Goal: Task Accomplishment & Management: Contribute content

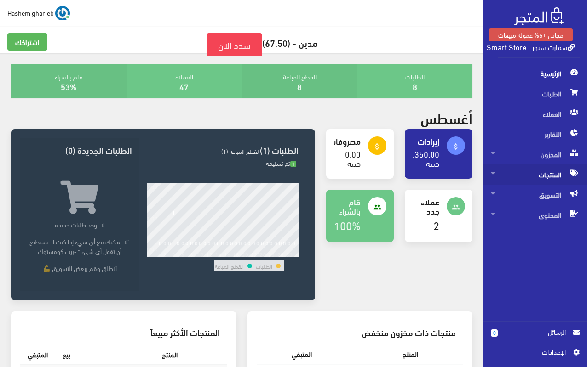
click at [530, 177] on span "المنتجات" at bounding box center [534, 175] width 89 height 20
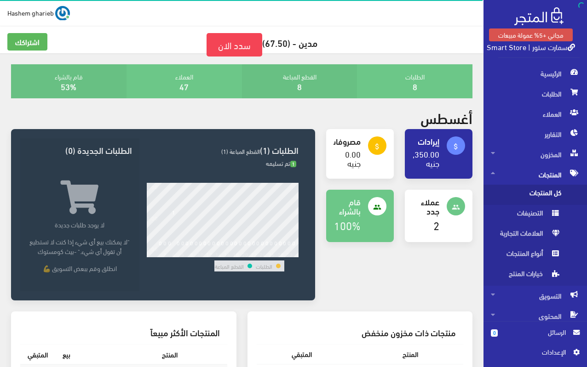
click at [536, 192] on span "كل المنتجات" at bounding box center [525, 195] width 70 height 20
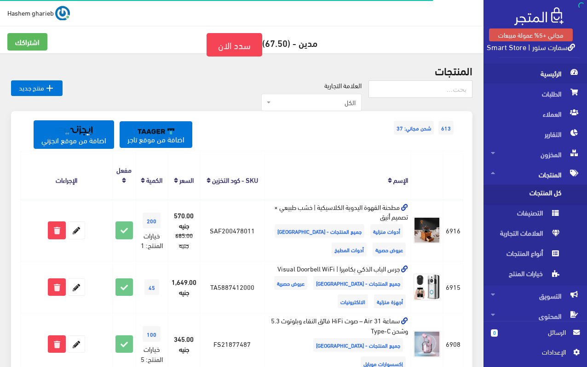
click at [550, 74] on span "الرئيسية" at bounding box center [534, 73] width 89 height 20
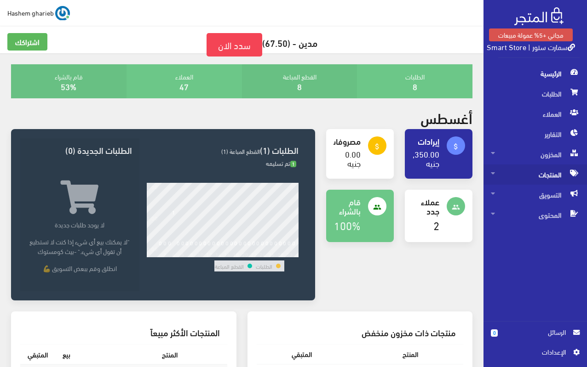
click at [534, 174] on span "المنتجات" at bounding box center [534, 175] width 89 height 20
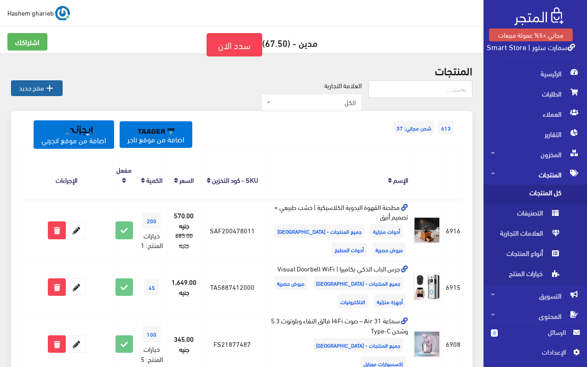
click at [40, 90] on link " منتج جديد" at bounding box center [36, 88] width 51 height 16
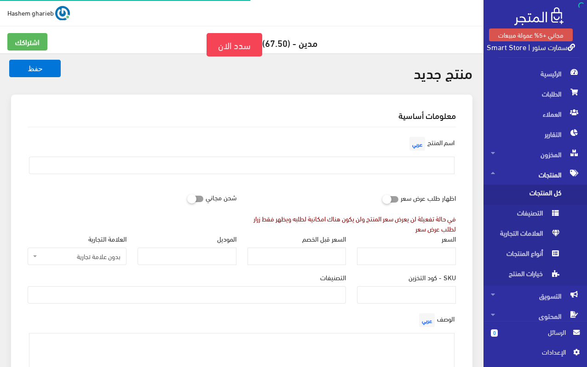
select select
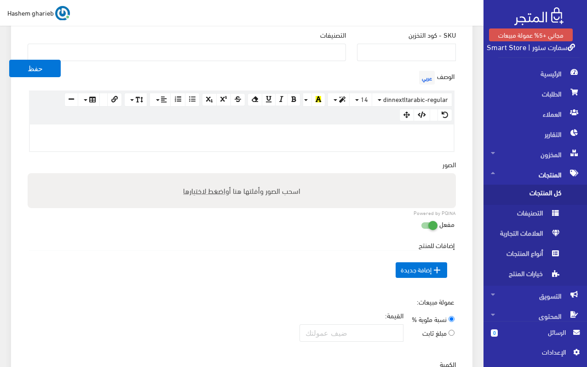
scroll to position [230, 0]
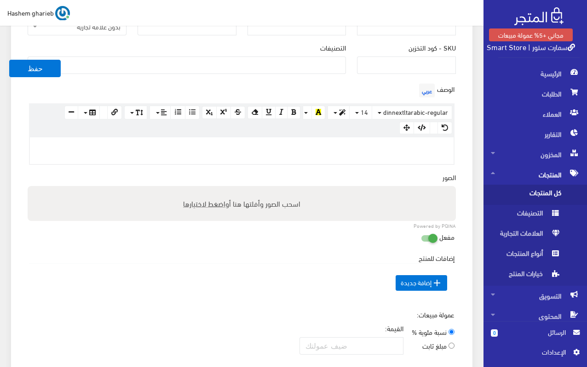
click at [430, 149] on p at bounding box center [241, 147] width 414 height 10
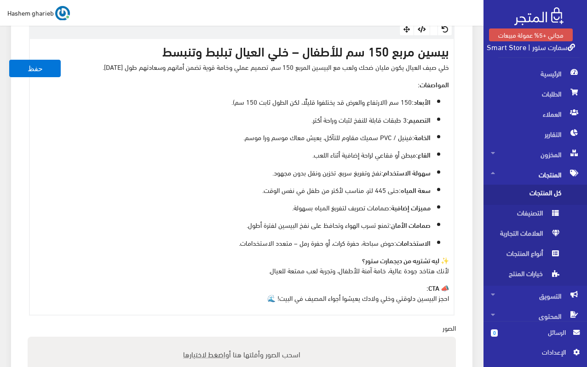
scroll to position [356, 0]
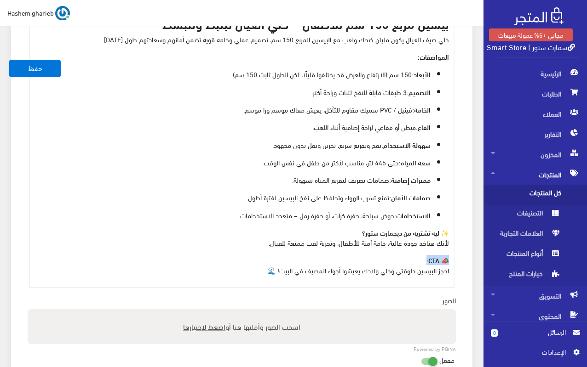
drag, startPoint x: 419, startPoint y: 261, endPoint x: 455, endPoint y: 259, distance: 35.4
click at [455, 259] on div "الوصف عربي × Insert Image Select from files Image URL Insert Image × Insert Lin…" at bounding box center [241, 121] width 439 height 333
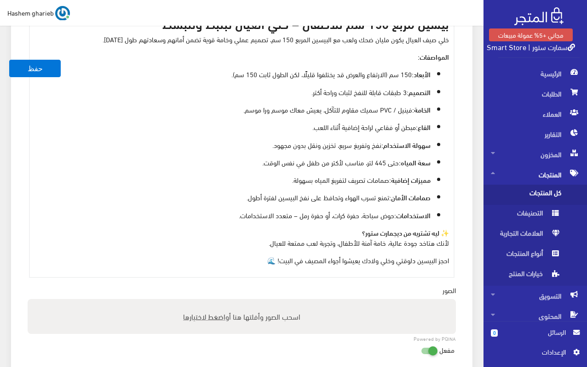
click at [219, 318] on span "اضغط لاختيارها" at bounding box center [204, 316] width 42 height 13
click at [219, 302] on input "اسحب الصور وأفلتها هنا أو اضغط لاختيارها" at bounding box center [242, 300] width 428 height 3
type input "C:\fakepath\بيسين-اطفال-PVC-مربع.jpg"
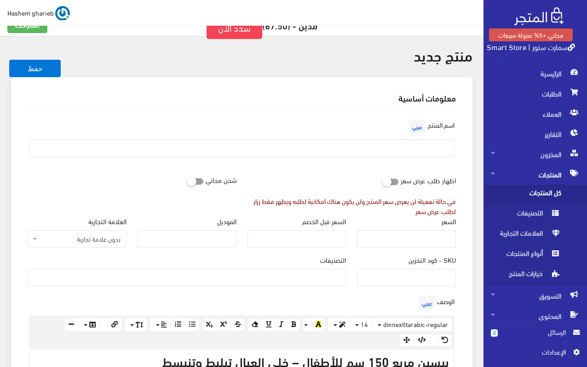
scroll to position [0, 0]
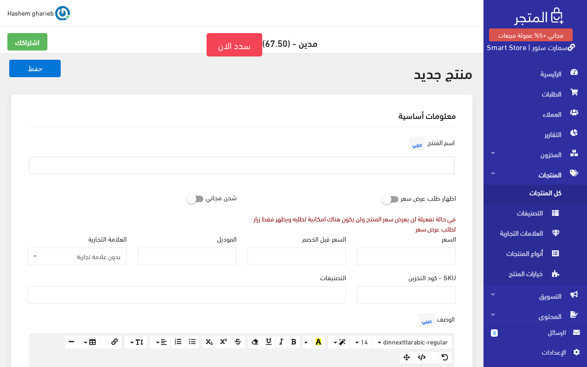
click at [426, 171] on input "text" at bounding box center [241, 165] width 425 height 17
paste input "بيسين مربع 150 سم للأطفال"
click at [453, 170] on input "بيسين مربع 150 سم للأطفال" at bounding box center [241, 165] width 425 height 17
type input "بيسين مربع 150 سم للأطفال"
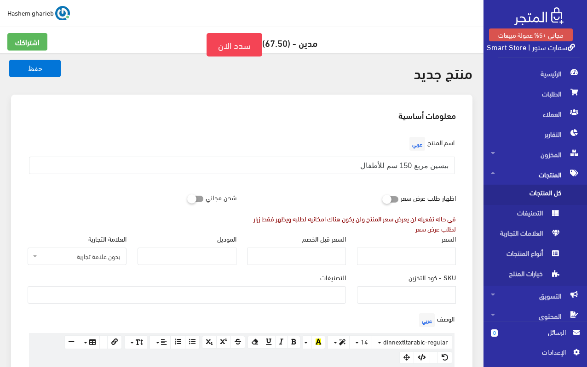
scroll to position [138, 0]
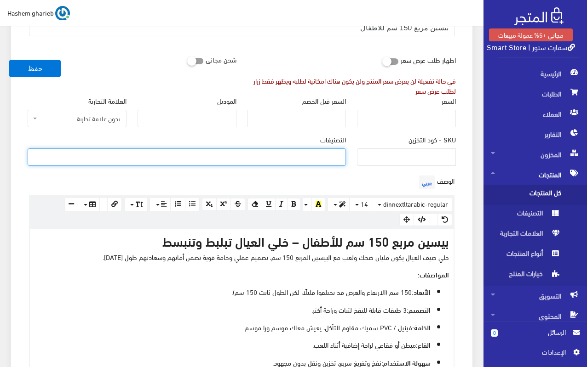
click at [266, 157] on ul at bounding box center [186, 156] width 317 height 15
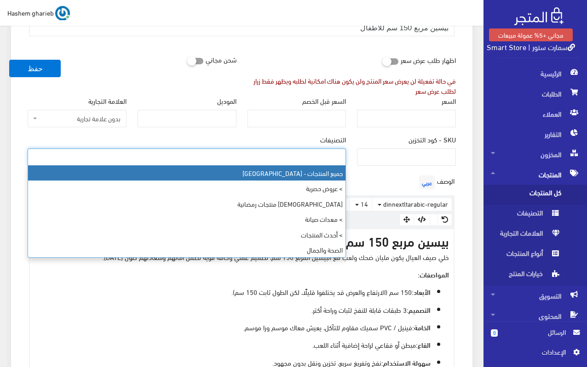
select select "403"
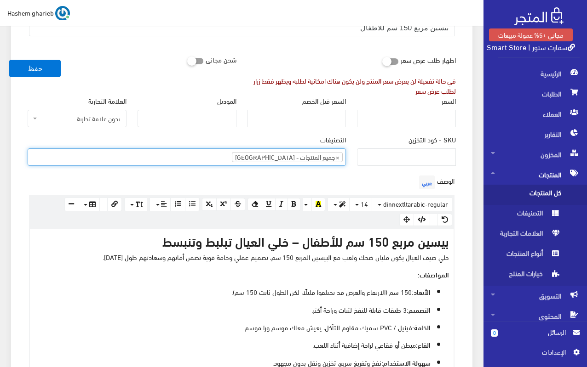
click at [238, 156] on ul "× جميع المنتجات - مصر" at bounding box center [186, 156] width 317 height 15
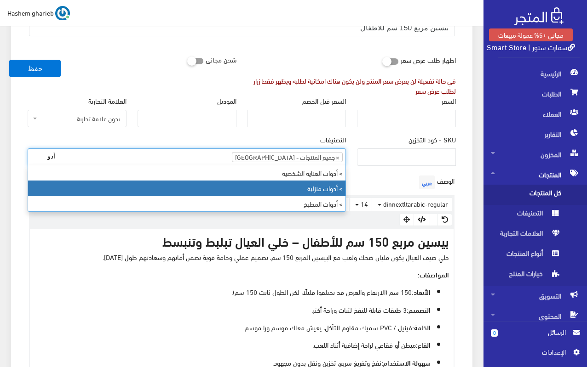
type input "أدو"
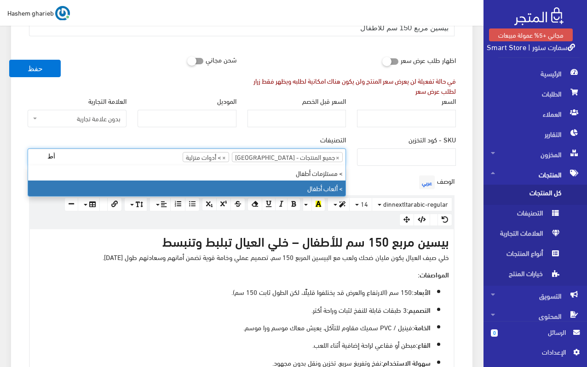
type input "أط"
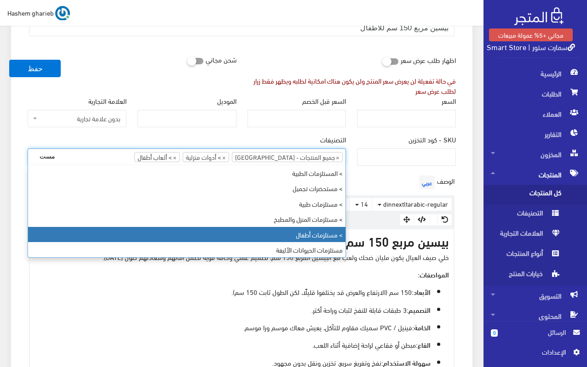
type input "مست"
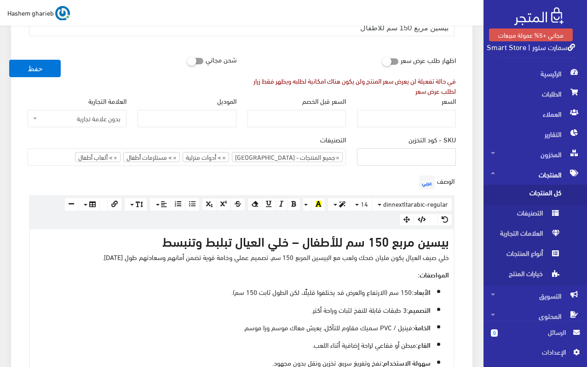
click at [418, 156] on input "SKU - كود التخزين" at bounding box center [406, 156] width 99 height 17
type input "EAN540079910"
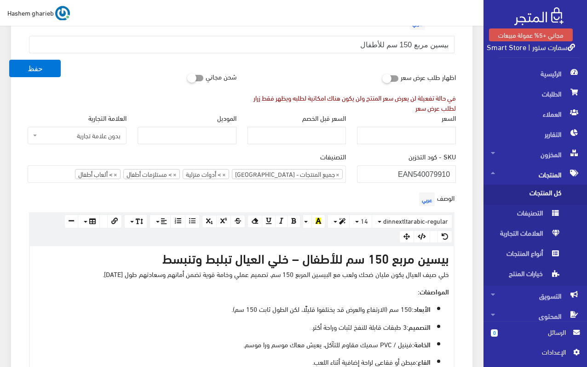
scroll to position [92, 0]
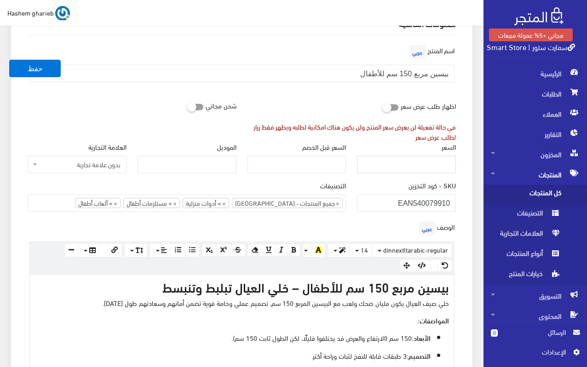
click at [405, 160] on input "السعر" at bounding box center [406, 164] width 99 height 17
drag, startPoint x: 422, startPoint y: 169, endPoint x: 464, endPoint y: 161, distance: 43.0
type input "1189"
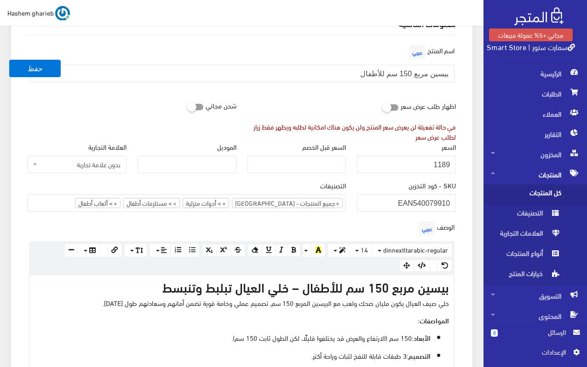
click at [181, 104] on input "checkbox" at bounding box center [179, 105] width 17 height 9
checkbox input "true"
drag, startPoint x: 414, startPoint y: 162, endPoint x: 465, endPoint y: 162, distance: 50.6
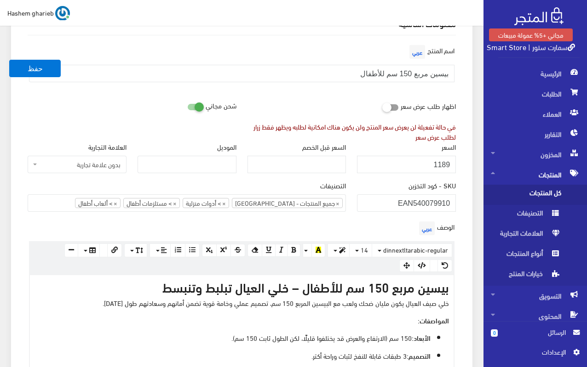
drag, startPoint x: 414, startPoint y: 170, endPoint x: 459, endPoint y: 167, distance: 45.1
click at [459, 167] on div "السعر 1189" at bounding box center [406, 161] width 110 height 39
type input "1190"
click at [458, 175] on div "السعر 1190" at bounding box center [406, 161] width 110 height 39
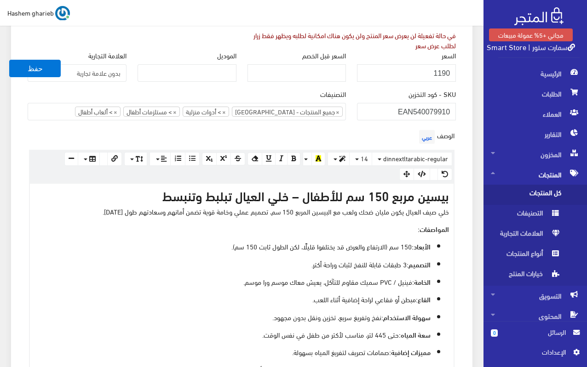
scroll to position [184, 0]
click at [307, 70] on input "السعر قبل الخصم" at bounding box center [296, 72] width 99 height 17
type input "1325"
click at [469, 132] on div "معلومات أساسية اسم المنتج عربي بيسين مربع 150 سم للأطفال اظهار طلب عرض سعر في ح…" at bounding box center [241, 338] width 461 height 855
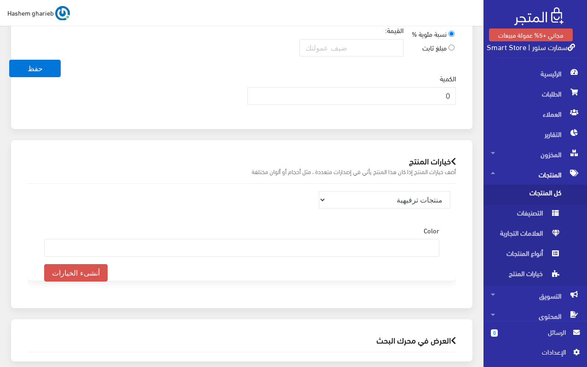
scroll to position [827, 0]
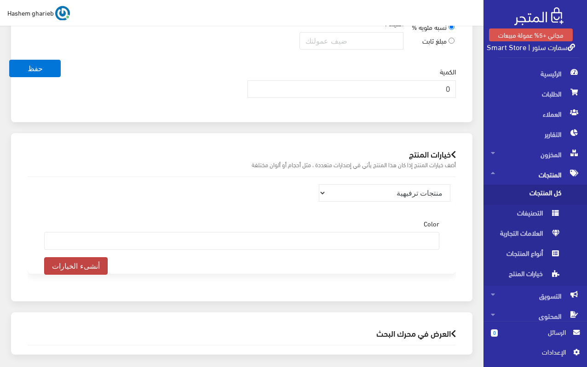
click at [69, 268] on button "أنشىء الخيارات" at bounding box center [75, 265] width 63 height 17
click at [416, 240] on ul at bounding box center [242, 240] width 394 height 15
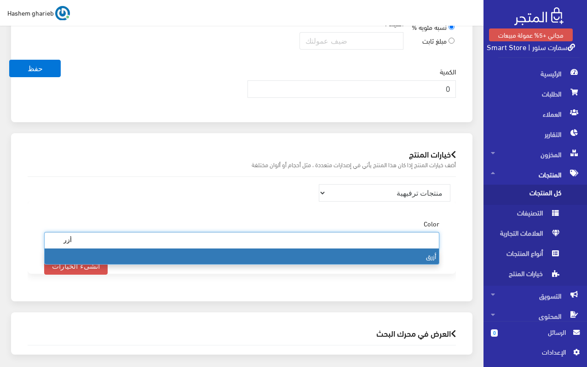
type input "أزر"
select select "158"
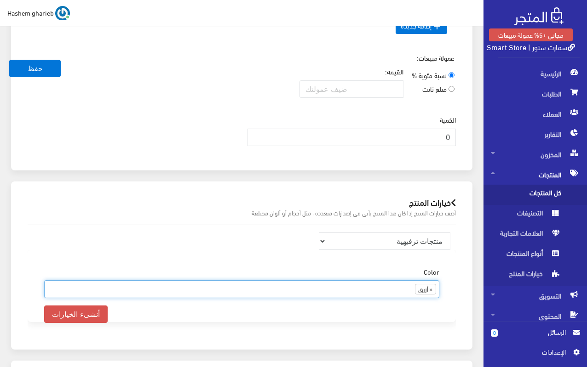
scroll to position [781, 0]
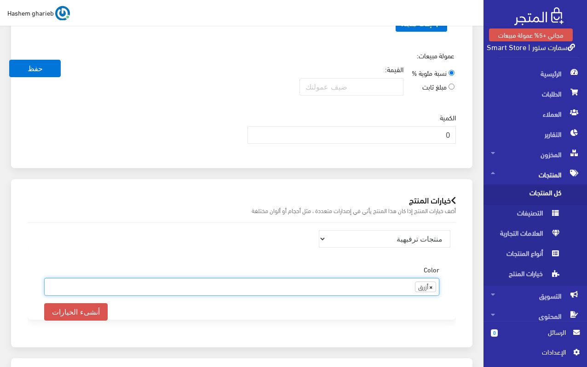
click at [430, 285] on span "×" at bounding box center [431, 286] width 4 height 9
select select
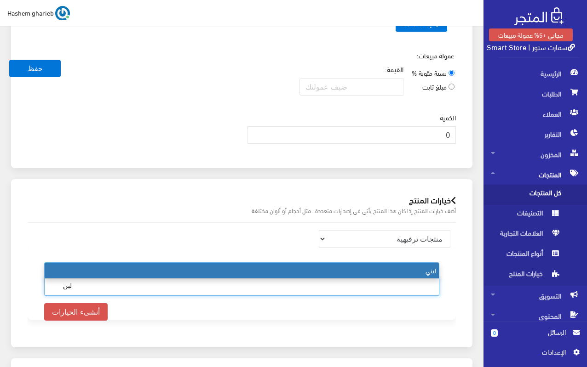
type input "لبن"
select select "2"
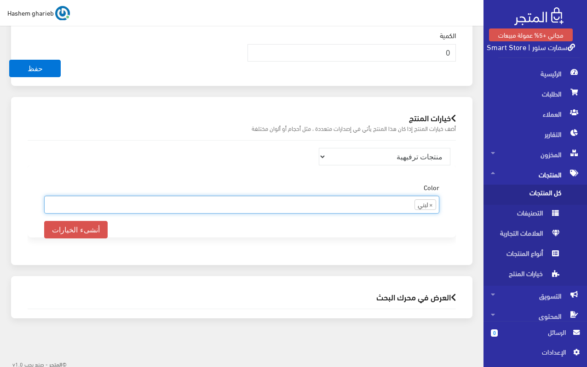
scroll to position [866, 0]
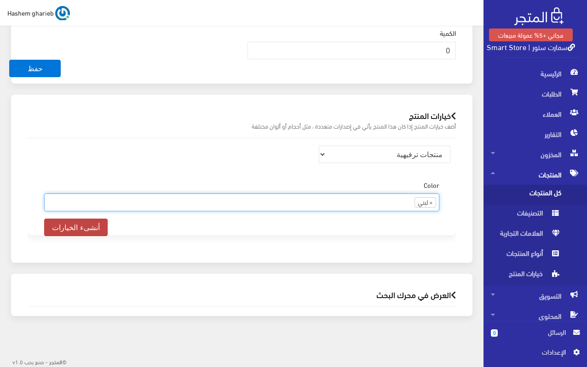
click at [75, 225] on button "أنشىء الخيارات" at bounding box center [75, 227] width 63 height 17
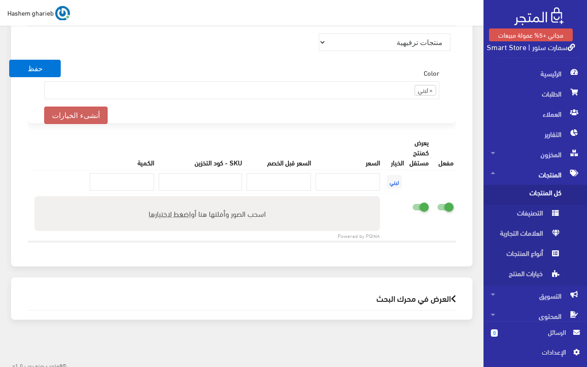
scroll to position [982, 0]
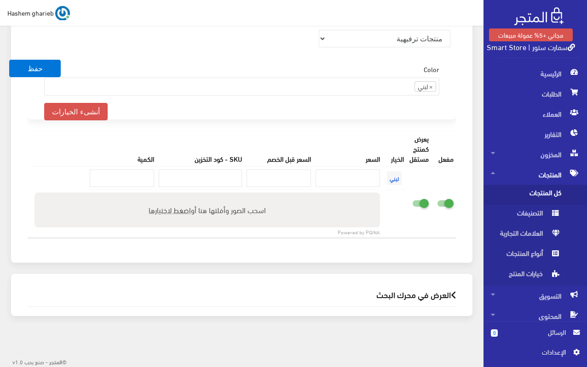
click at [411, 202] on input "checkbox" at bounding box center [403, 201] width 17 height 9
checkbox input "false"
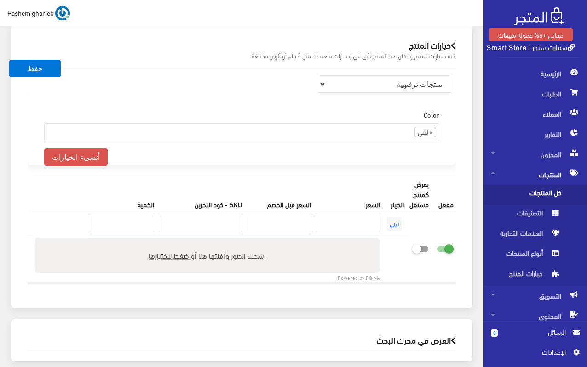
scroll to position [936, 0]
click at [105, 222] on input "number" at bounding box center [122, 224] width 64 height 17
type input "200"
click at [340, 221] on input "number" at bounding box center [347, 224] width 64 height 17
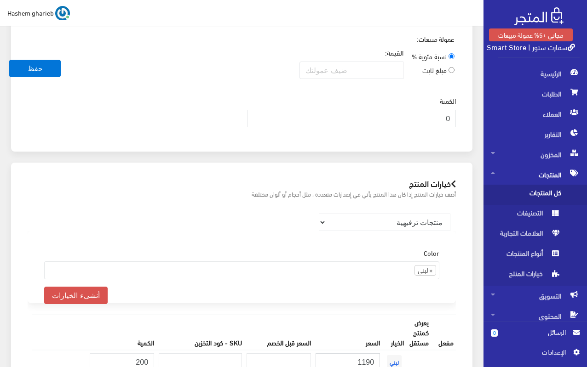
scroll to position [982, 0]
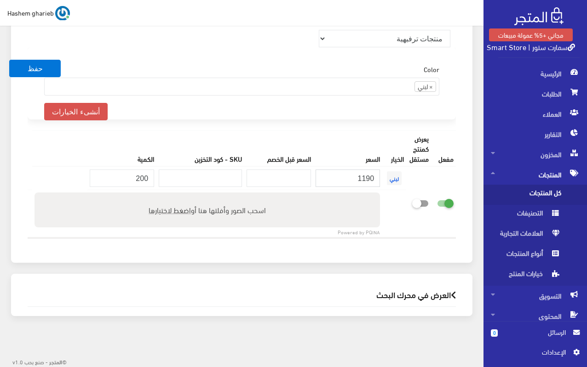
type input "1190"
click at [277, 175] on input "number" at bounding box center [278, 178] width 64 height 17
type input "1325"
click at [472, 160] on div "خيارات المنتج أضف خيارات المنتج إذا كان هذا المنتج يأتي في إصدارات متعددة ، مثل…" at bounding box center [241, 121] width 461 height 284
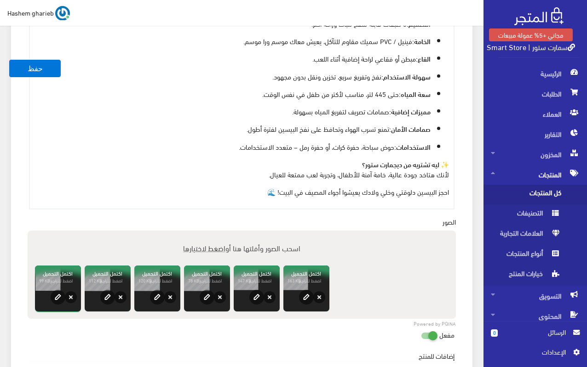
scroll to position [476, 0]
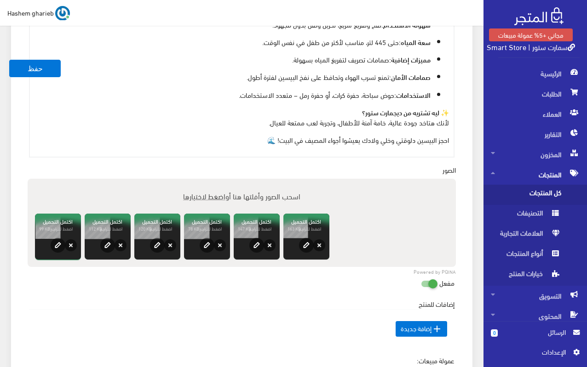
click at [464, 136] on div "معلومات أساسية اسم المنتج عربي بيسين مربع 150 سم للأطفال اظهار طلب عرض سعر في ح…" at bounding box center [241, 45] width 461 height 855
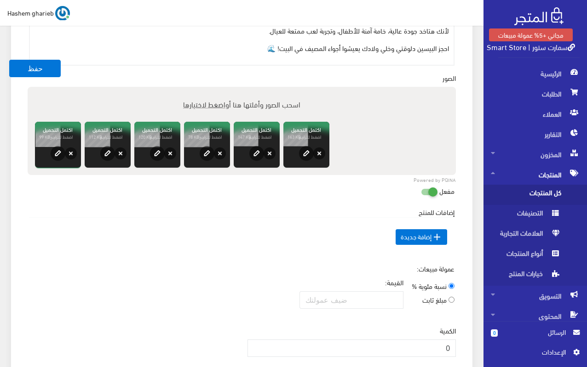
scroll to position [338, 0]
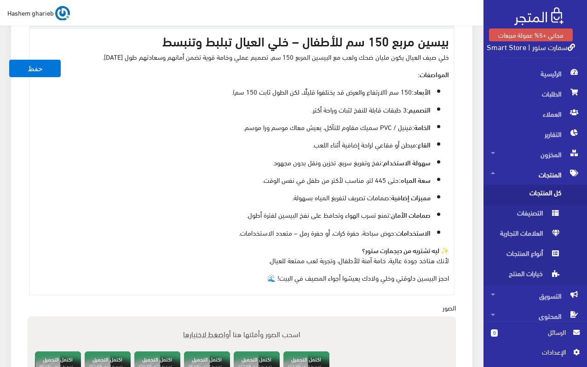
click at [394, 250] on strong "✨ ليه تشتريه من ديجمارت ستور؟" at bounding box center [405, 250] width 87 height 10
click at [474, 170] on div "معلومات أساسية اسم المنتج عربي بيسين مربع 150 سم للأطفال اظهار طلب عرض سعر في ح…" at bounding box center [242, 189] width 472 height 866
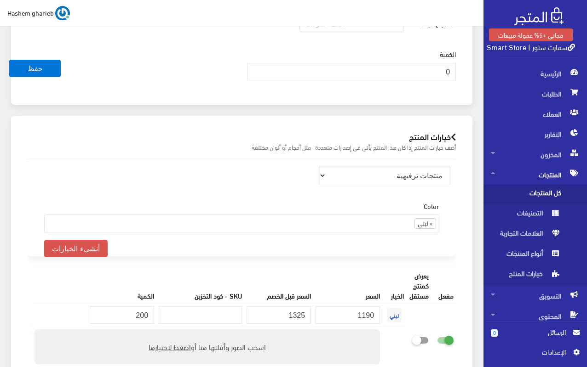
scroll to position [982, 0]
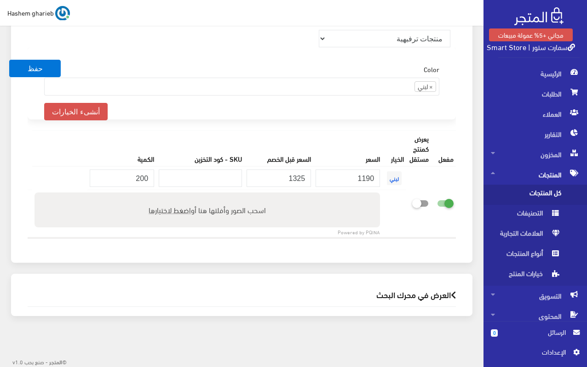
click at [420, 293] on h2 "العرض في محرك البحث" at bounding box center [242, 295] width 428 height 9
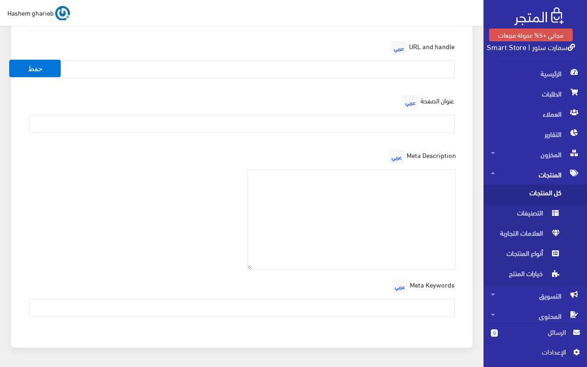
scroll to position [1289, 0]
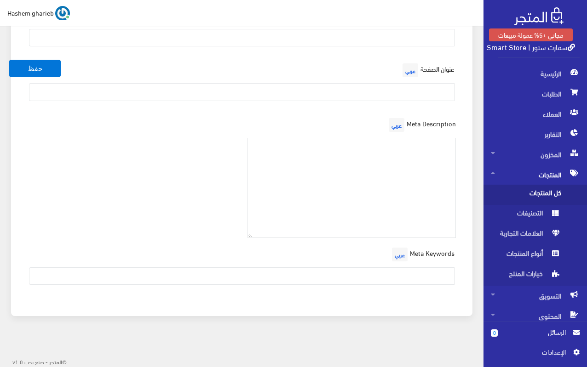
click at [415, 82] on div "عنوان الصفحة عربي" at bounding box center [241, 84] width 439 height 47
click at [411, 86] on input "text" at bounding box center [241, 91] width 425 height 17
paste input "بيسين مربع 150 سم للأطفال | حوض سباحة قابل للنفخ"
type input "بيسين مربع 150 سم للأطفال | حوض سباحة قابل للنفخ"
click at [423, 160] on textarea at bounding box center [351, 188] width 209 height 101
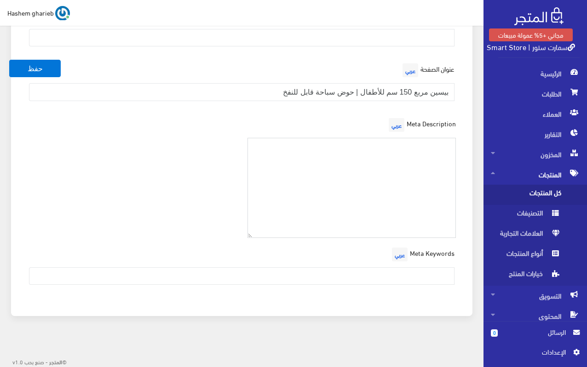
paste textarea "استمتع بصيف منعش مع بيسين مربع 150 سم للأطفال – خامة PVC متينة، تصميم 3 طبقات، …"
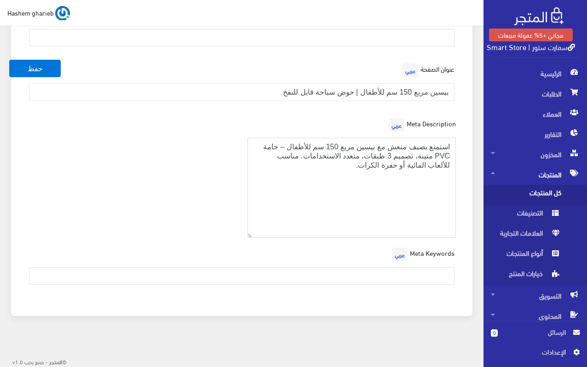
type textarea "استمتع بصيف منعش مع بيسين مربع 150 سم للأطفال – خامة PVC متينة، تصميم 3 طبقات، …"
click at [202, 205] on div "Meta Description عربي استمتع بصيف منعش مع بيسين مربع 150 سم للأطفال – خامة PVC …" at bounding box center [241, 181] width 439 height 130
click at [389, 273] on input "text" at bounding box center [241, 276] width 425 height 17
paste input "بيسين مربع, حوض سباحة اطفال, بيسين نفخ, بيسين 150 سم, بيسين PVC, بيسين للاطفال,…"
type input "بيسين مربع, حوض سباحة اطفال, بيسين نفخ, بيسين 150 سم, بيسين PVC, بيسين للاطفال,…"
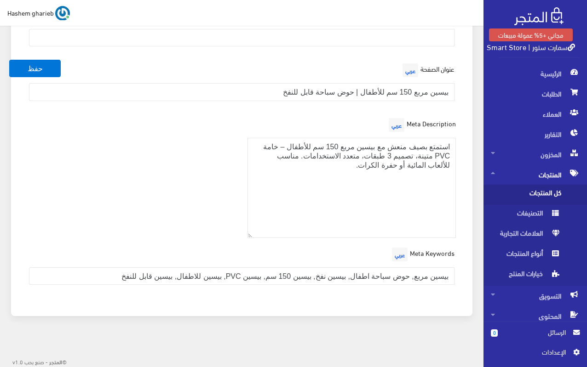
click at [126, 175] on div "Meta Description عربي استمتع بصيف منعش مع بيسين مربع 150 سم للأطفال – خامة PVC …" at bounding box center [241, 181] width 439 height 130
drag, startPoint x: 271, startPoint y: 92, endPoint x: 465, endPoint y: 91, distance: 193.5
click at [465, 91] on div "العرض في محرك البحث URL and handle عربي عنوان الصفحة عربي بيسين مربع 150 سم للأ…" at bounding box center [241, 141] width 461 height 350
paste input "مرح وانتعاش في البيت"
type input "بيسين مربع 150 سم للأطفال | مرح وانتعاش في البيت"
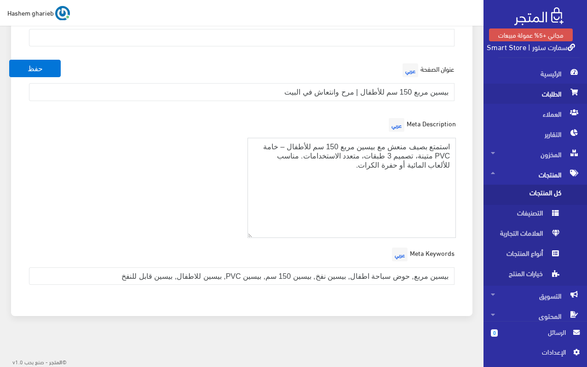
drag, startPoint x: 360, startPoint y: 185, endPoint x: 493, endPoint y: 96, distance: 160.3
click at [376, 211] on textarea "استمتع بصيف منعش مع بيسين مربع 150 سم للأطفال – خامة PVC متينة، تصميم 3 طبقات، …" at bounding box center [351, 188] width 209 height 101
click at [198, 194] on div "Meta Description عربي استمتع بصيف منعش مع بيسين مربع 150 سم للأطفال – خامة PVC …" at bounding box center [241, 181] width 439 height 130
drag, startPoint x: 71, startPoint y: 275, endPoint x: 497, endPoint y: 247, distance: 426.5
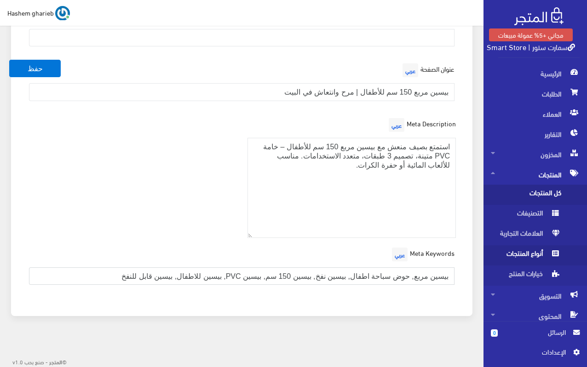
paste input "اطفال, حوض سباحة مربع, بيسين نفخ PVC, حوض كرات, حوض رمل اطفال, بيسين 150 سم, بي…"
type input "بيسين اطفال, حوض سباحة مربع, بيسين نفخ PVC, حوض كرات, حوض رمل اطفال, بيسين 150 …"
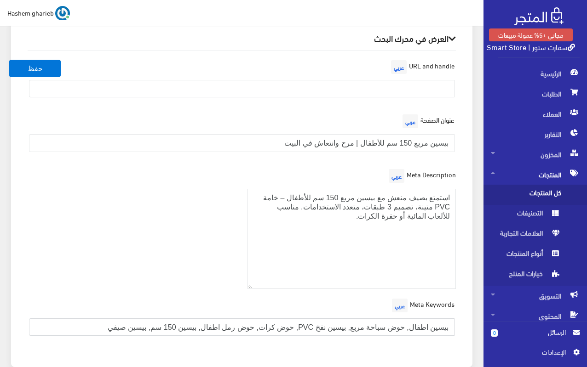
scroll to position [1106, 0]
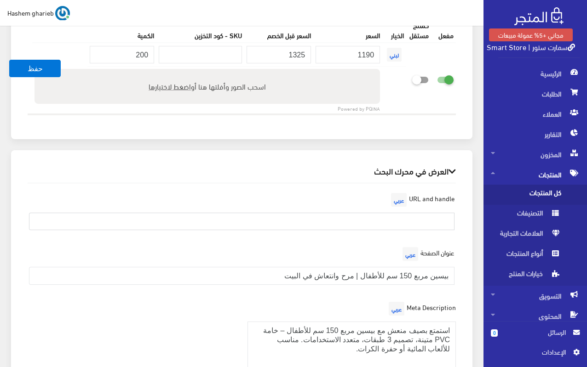
click at [404, 213] on input "text" at bounding box center [241, 221] width 425 height 17
paste input "بيسين-مربع-150-سم"
type input "بيسين-مربع-150-سم"
click at [465, 178] on div "العرض في محرك البحث URL and handle عربي بيسين-مربع-150-سم عنوان الصفحة عربي بيس…" at bounding box center [241, 325] width 461 height 350
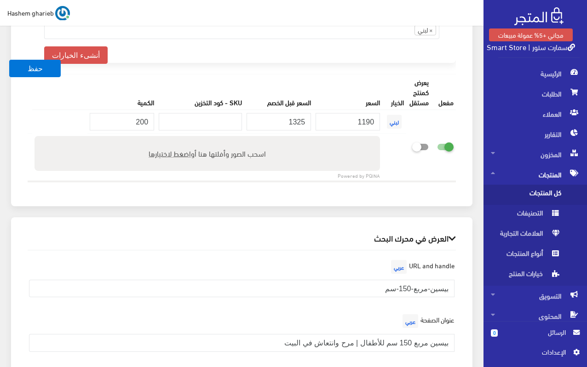
scroll to position [1011, 0]
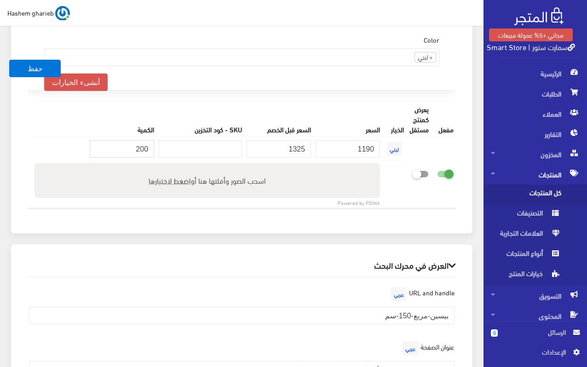
drag, startPoint x: 124, startPoint y: 148, endPoint x: 175, endPoint y: 148, distance: 51.0
click at [175, 148] on tr "لبني 1190 1325 200" at bounding box center [242, 149] width 428 height 24
type input "400"
click at [475, 223] on div "خيارات المنتج أضف خيارات المنتج إذا كان هذا المنتج يأتي في إصدارات متعددة ، مثل…" at bounding box center [242, 96] width 472 height 295
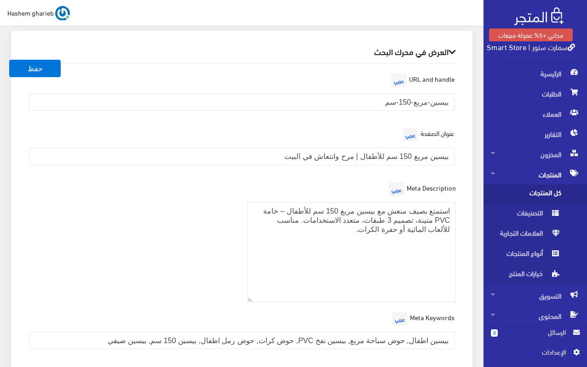
scroll to position [1289, 0]
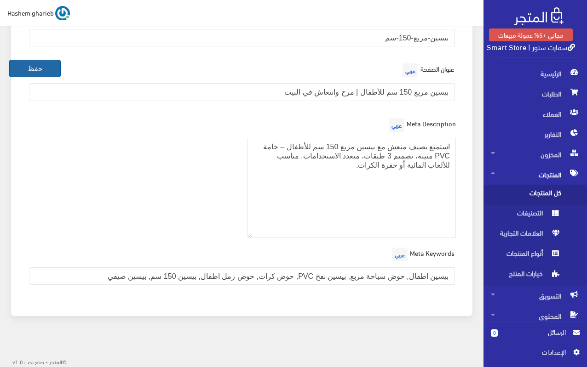
click at [31, 73] on button "حفظ" at bounding box center [34, 68] width 51 height 17
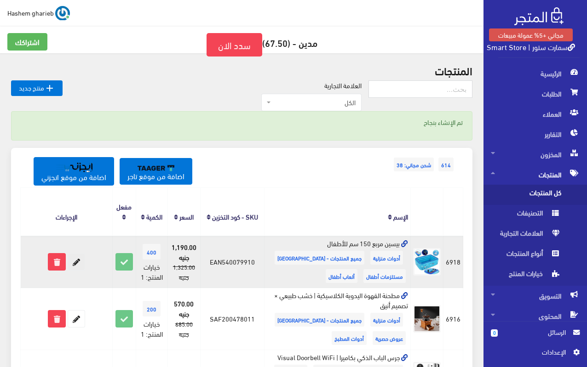
click at [77, 265] on icon at bounding box center [76, 262] width 17 height 17
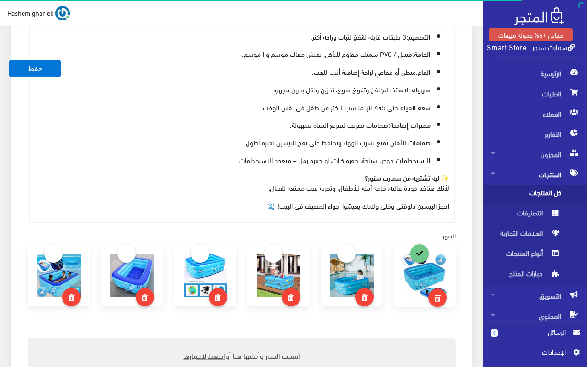
scroll to position [414, 0]
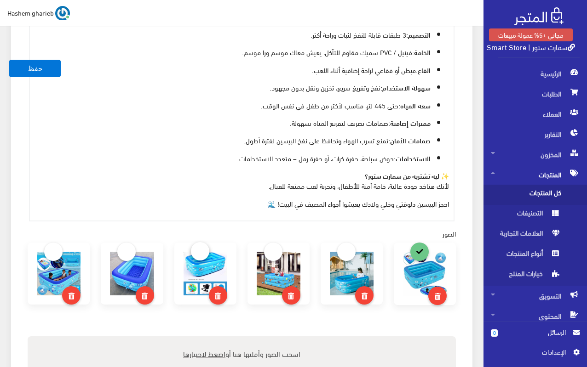
click at [201, 251] on link at bounding box center [200, 251] width 18 height 18
click at [422, 256] on link at bounding box center [419, 251] width 18 height 18
click at [38, 75] on button "حفظ" at bounding box center [34, 68] width 51 height 17
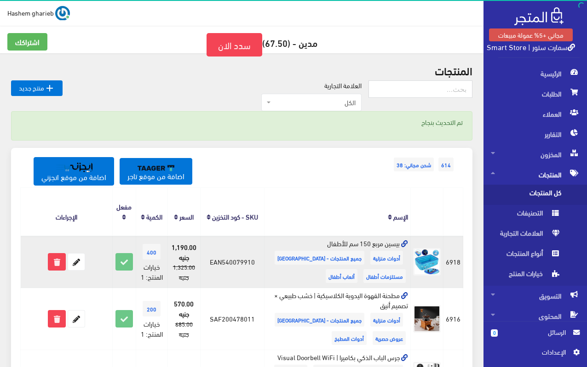
click at [405, 241] on icon at bounding box center [404, 244] width 7 height 7
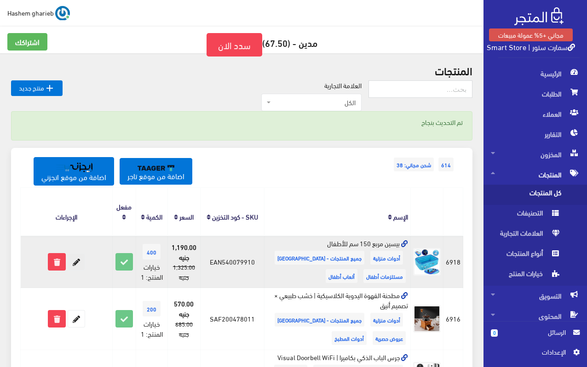
click at [76, 264] on icon at bounding box center [76, 262] width 17 height 17
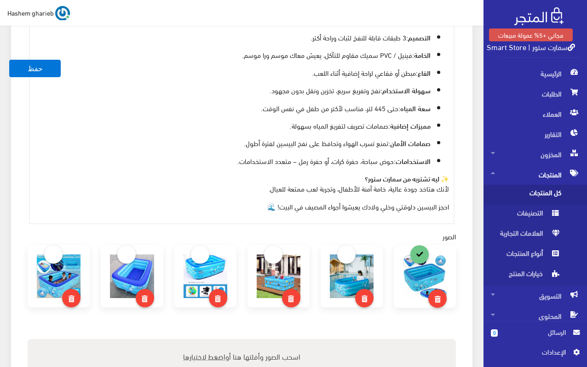
scroll to position [414, 0]
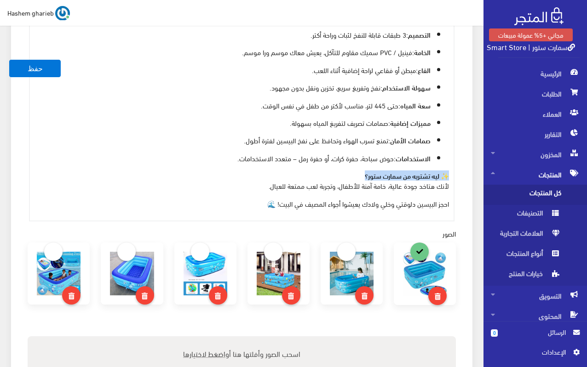
drag, startPoint x: 354, startPoint y: 173, endPoint x: 455, endPoint y: 176, distance: 100.7
click at [455, 176] on div "الوصف عربي × Insert Image Select from files Image URL Insert Image × Insert Lin…" at bounding box center [241, 60] width 439 height 324
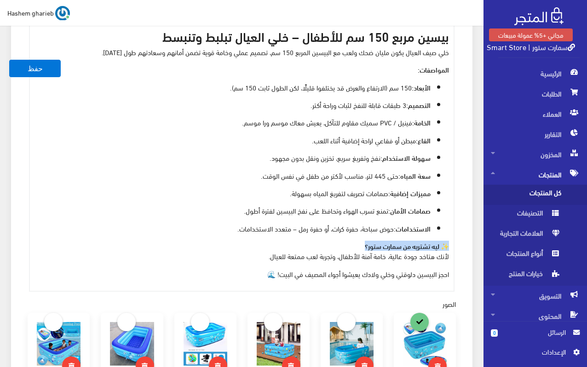
scroll to position [276, 0]
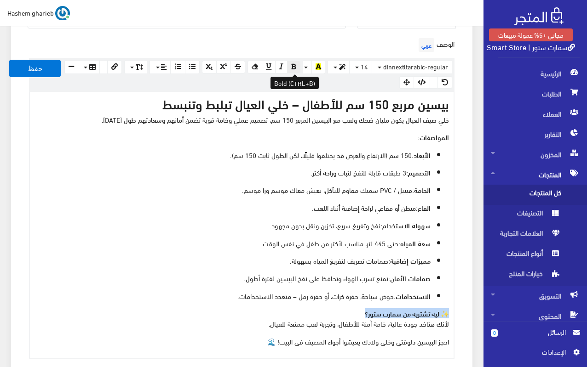
click at [294, 65] on icon "button" at bounding box center [293, 66] width 5 height 6
click at [323, 143] on div "بيسين مربع 150 سم للأطفال – خلي العيال تبلبط وتنبسط خلي صيف العيال يكون مليان ض…" at bounding box center [241, 225] width 423 height 267
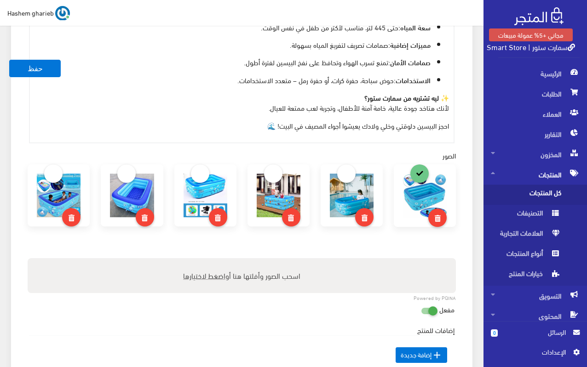
scroll to position [506, 0]
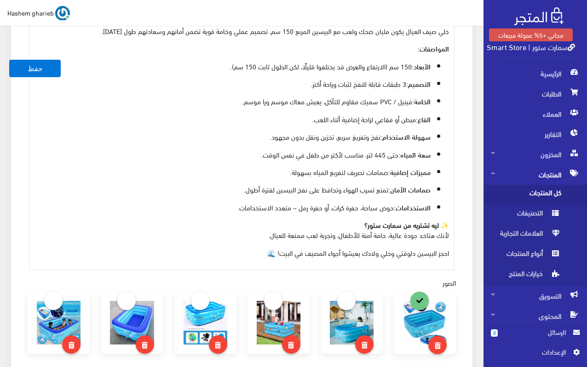
scroll to position [138, 0]
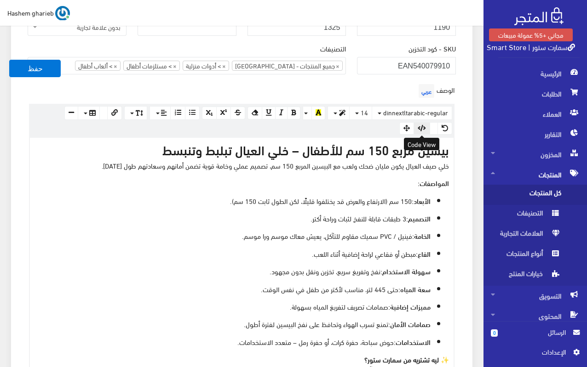
click at [420, 127] on icon "button" at bounding box center [421, 128] width 8 height 6
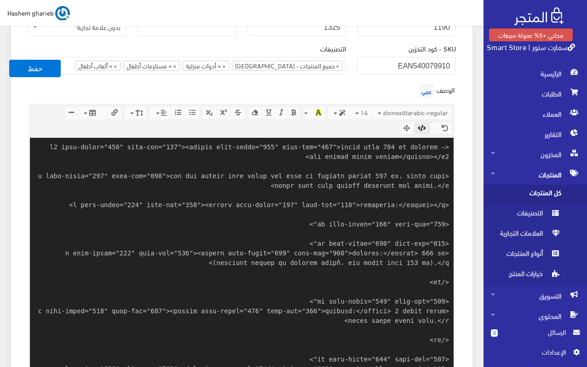
scroll to position [428, 0]
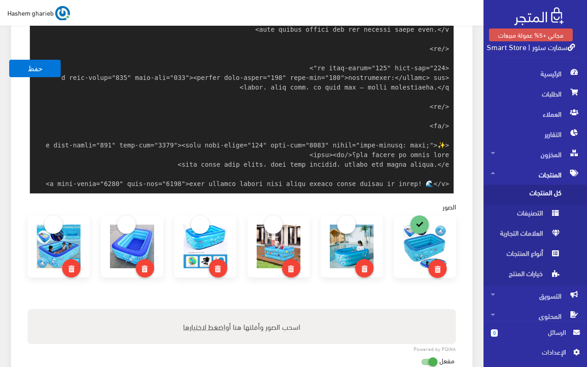
paste textarea "<!-- Meta Tags --> <title>بيسين مربع 150 سم للأطفال | سمارت ستور</title> <meta …"
type textarea "<h3 data-start="191" data-end="250"><strong data-start="195" data-end="250">بيس…"
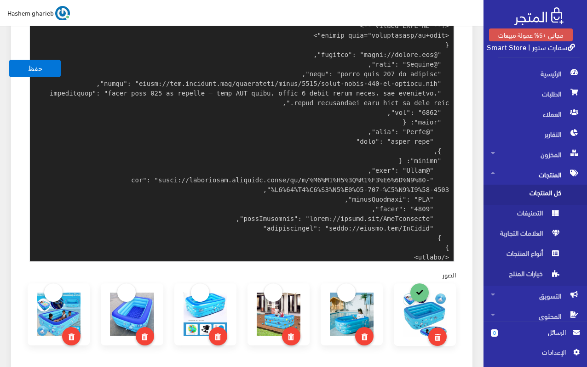
scroll to position [119, 0]
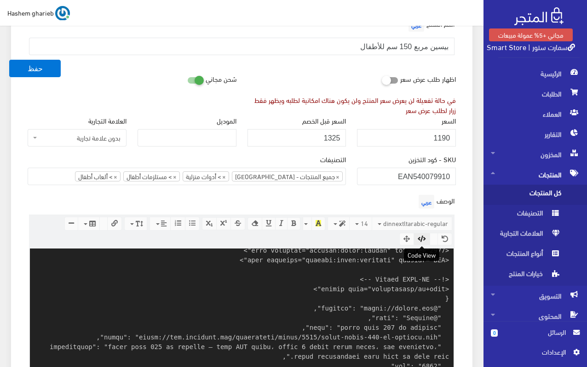
click at [422, 239] on icon "button" at bounding box center [421, 239] width 8 height 6
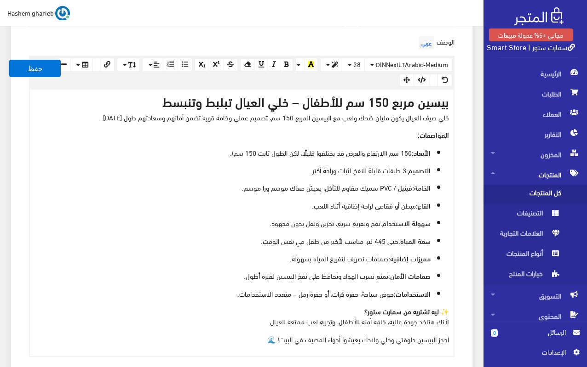
scroll to position [349, 0]
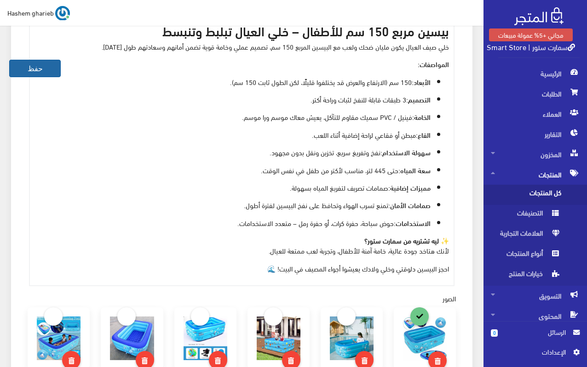
click at [41, 69] on button "حفظ" at bounding box center [34, 68] width 51 height 17
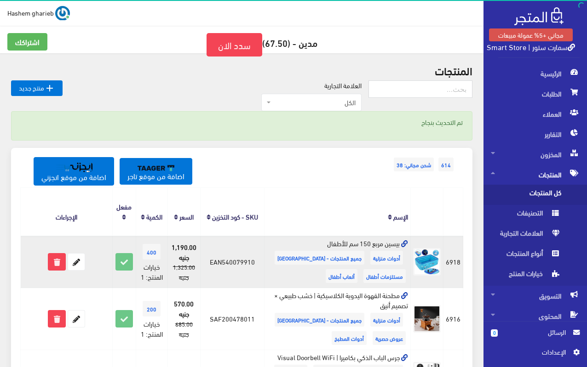
click at [405, 244] on icon at bounding box center [404, 244] width 7 height 7
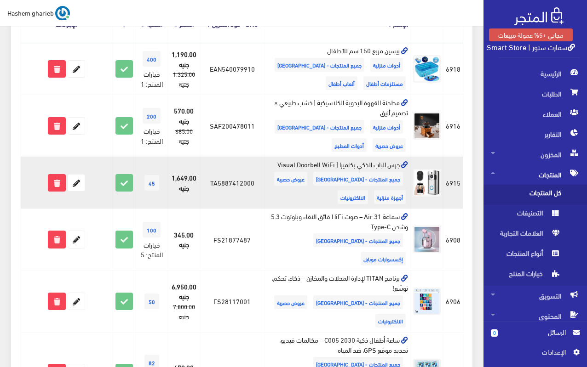
scroll to position [92, 0]
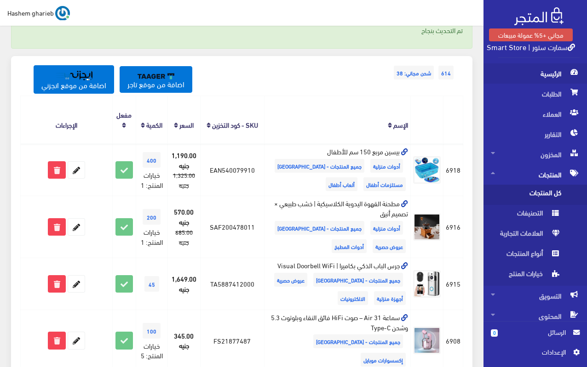
click at [546, 79] on span "الرئيسية" at bounding box center [534, 73] width 89 height 20
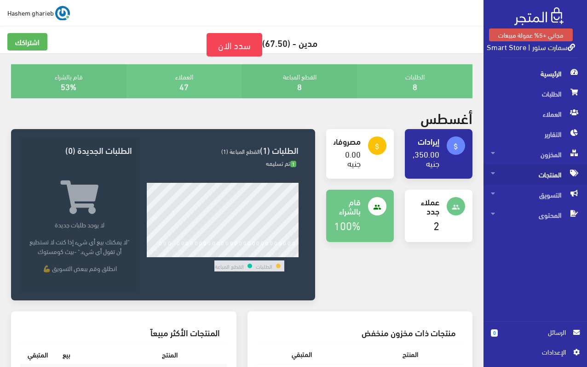
click at [541, 179] on span "المنتجات" at bounding box center [534, 175] width 89 height 20
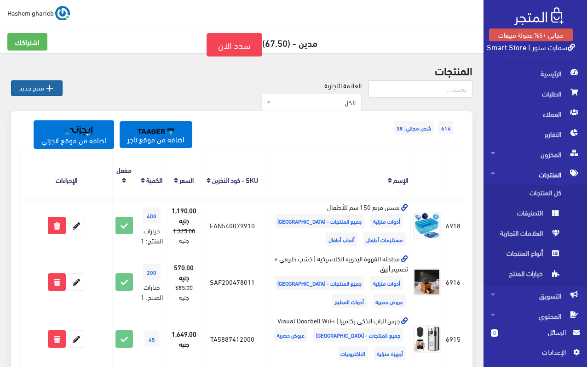
click at [36, 88] on link " منتج جديد" at bounding box center [36, 88] width 51 height 16
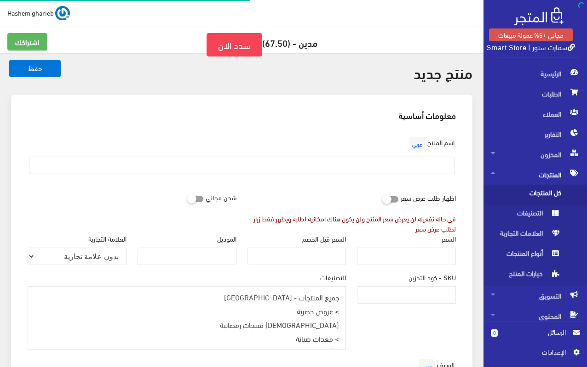
select select
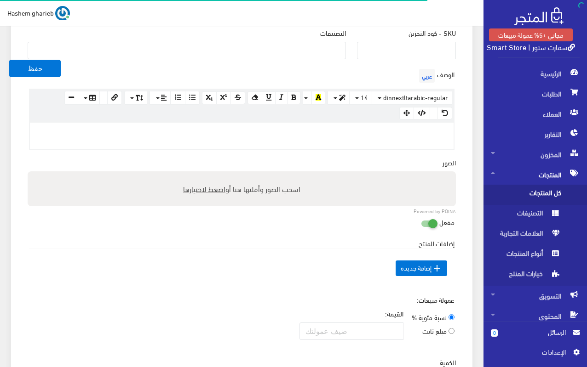
scroll to position [184, 0]
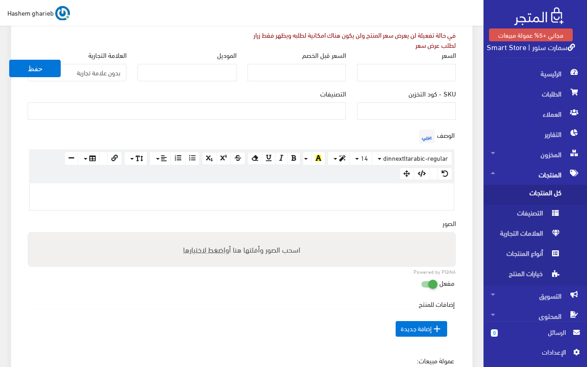
click at [437, 199] on div at bounding box center [241, 196] width 423 height 27
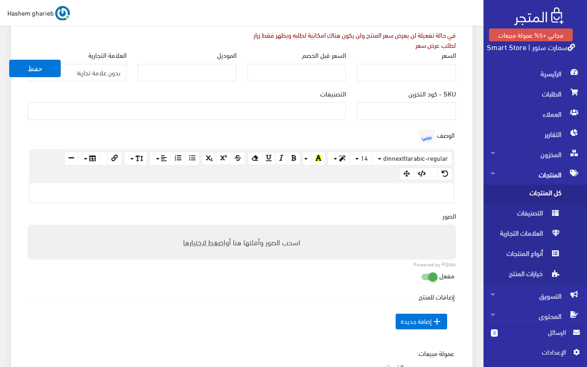
scroll to position [281, 0]
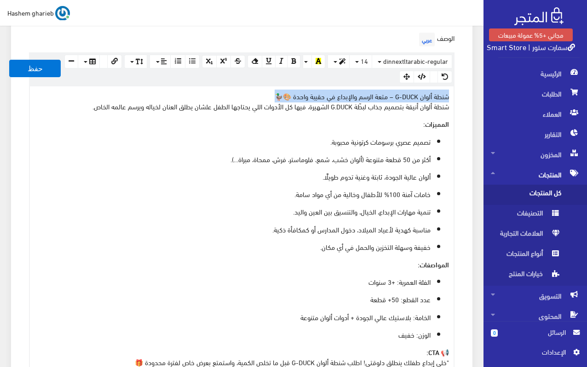
drag, startPoint x: 273, startPoint y: 94, endPoint x: 467, endPoint y: 93, distance: 194.4
click at [467, 93] on div "معلومات أساسية اسم المنتج عربي اظهار طلب عرض سعر في حالة تفعيلة لن يعرض سعر الم…" at bounding box center [241, 228] width 461 height 829
click at [342, 62] on icon "button" at bounding box center [342, 61] width 6 height 6
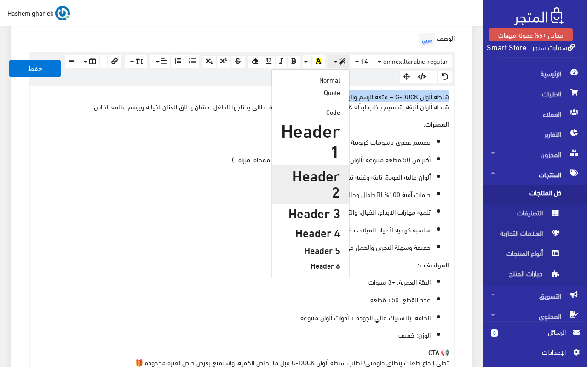
click at [316, 174] on h2 "Header 2" at bounding box center [310, 183] width 59 height 33
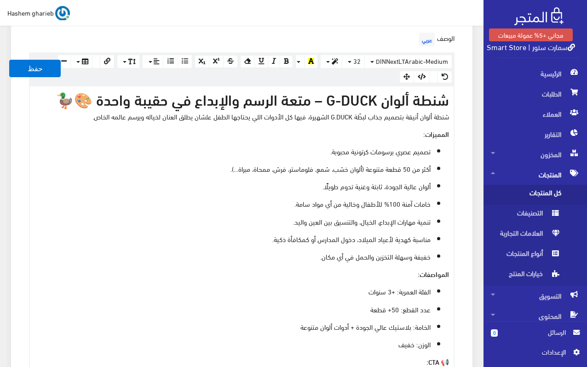
click at [315, 141] on div "شنطة ألوان G-DUCK – متعة الرسم والإبداع في حقيبة واحدة 🎨🦆 شنطة ألوان أنيقة بتصم…" at bounding box center [241, 237] width 423 height 302
drag, startPoint x: 408, startPoint y: 133, endPoint x: 467, endPoint y: 135, distance: 58.9
click at [467, 135] on div "معلومات أساسية اسم المنتج عربي اظهار طلب عرض سعر في حالة تفعيلة لن يعرض سعر الم…" at bounding box center [241, 233] width 461 height 838
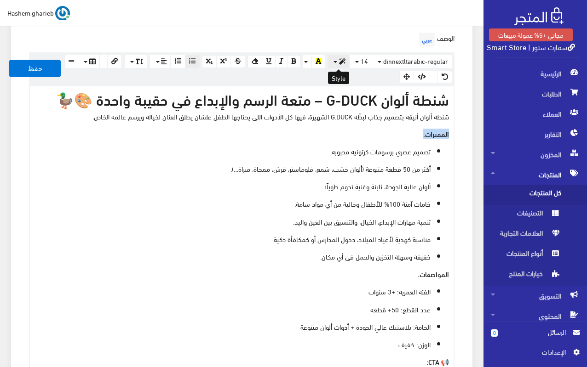
click at [340, 62] on icon "button" at bounding box center [342, 61] width 6 height 6
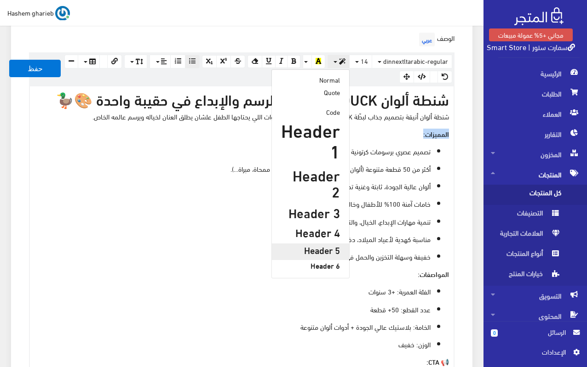
click at [323, 245] on h5 "Header 5" at bounding box center [310, 250] width 59 height 10
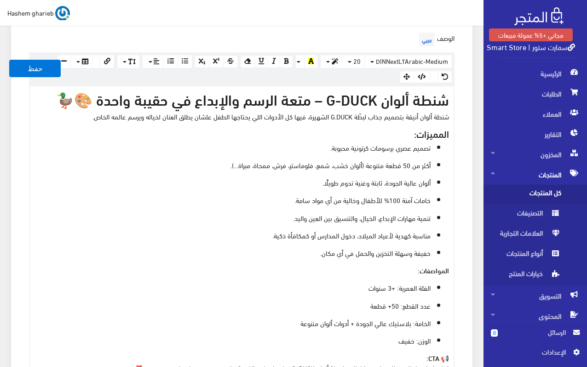
click at [404, 273] on p "المواصفات:" at bounding box center [241, 270] width 414 height 10
drag, startPoint x: 405, startPoint y: 270, endPoint x: 482, endPoint y: 270, distance: 76.3
click at [482, 270] on div "منتج جديد حفظ معلومات أساسية اسم المنتج عربي" at bounding box center [241, 337] width 483 height 1131
click at [338, 63] on icon "button" at bounding box center [334, 61] width 6 height 6
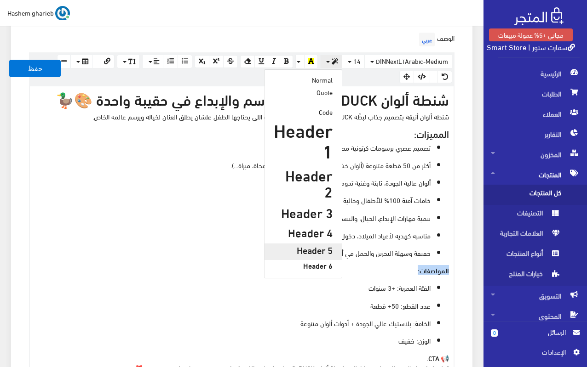
click at [315, 245] on h5 "Header 5" at bounding box center [303, 250] width 59 height 10
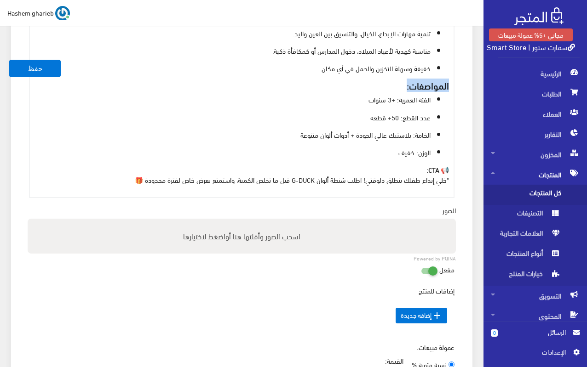
scroll to position [511, 0]
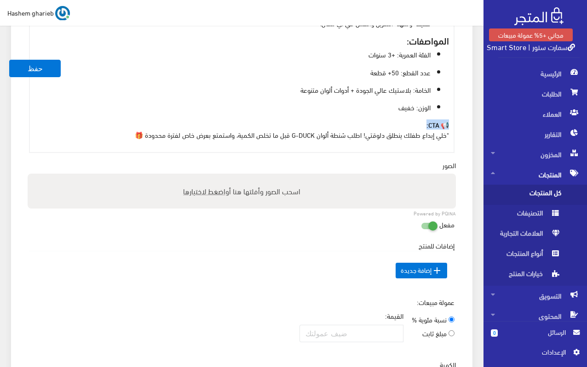
drag, startPoint x: 416, startPoint y: 123, endPoint x: 465, endPoint y: 123, distance: 49.2
click at [465, 123] on div "معلومات أساسية اسم المنتج عربي اظهار طلب عرض سعر في حالة تفعيلة لن يعرض سعر الم…" at bounding box center [241, -1] width 461 height 831
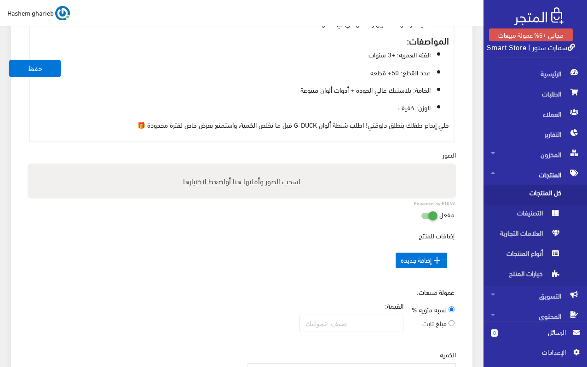
click at [315, 123] on p "خلي إبداع طفلك ينطلق دلوقتي! اطلب شنطة ألوان G-DUCK قبل ما تخلص الكمية، واستمتع…" at bounding box center [241, 125] width 414 height 10
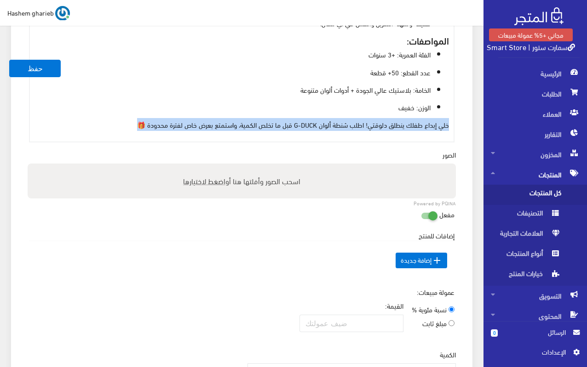
click at [315, 123] on p "خلي إبداع طفلك ينطلق دلوقتي! اطلب شنطة ألوان G-DUCK قبل ما تخلص الكمية، واستمتع…" at bounding box center [241, 125] width 414 height 10
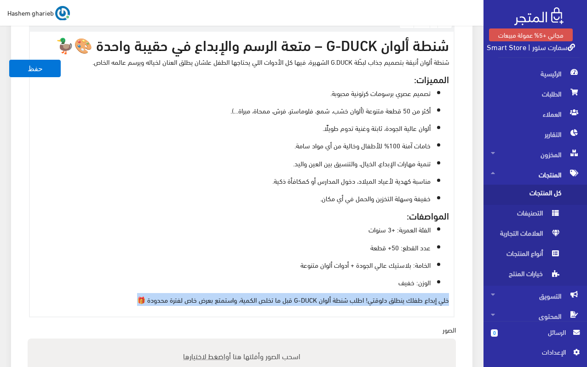
scroll to position [143, 0]
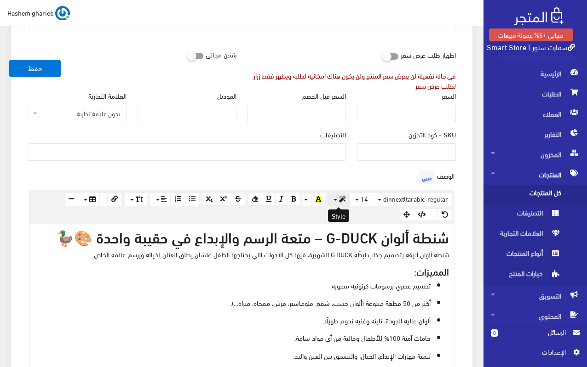
click at [341, 200] on icon "button" at bounding box center [342, 199] width 6 height 6
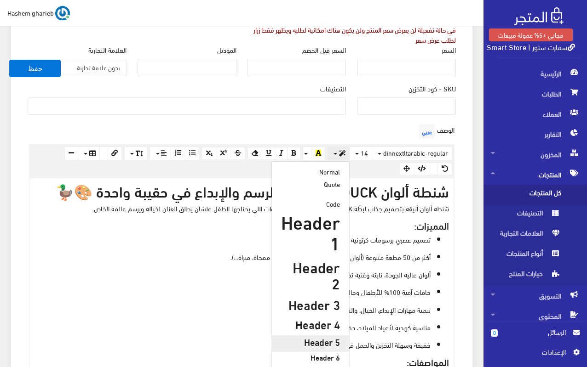
click at [326, 337] on h5 "Header 5" at bounding box center [310, 342] width 59 height 10
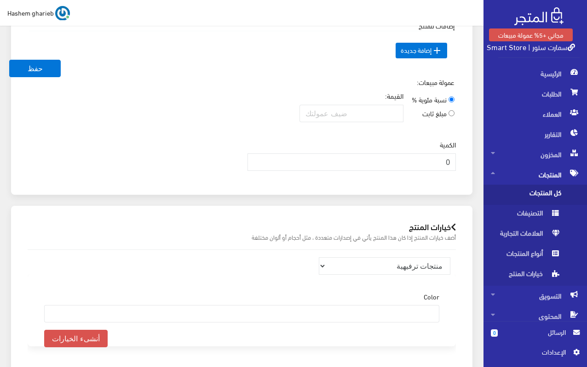
scroll to position [451, 0]
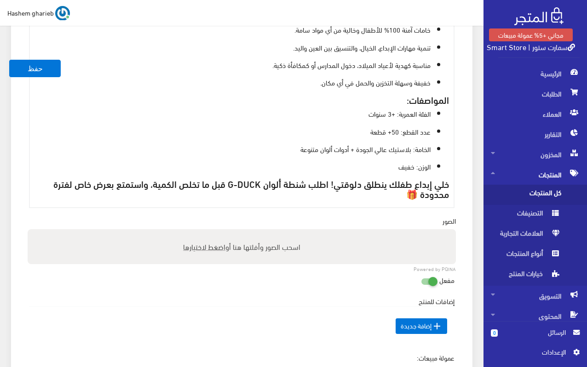
click at [295, 120] on ul "الفئة العمرية: +3 سنوات عدد القطع: 50+ قطعة الخامة: بلاستيك عالي الجودة + أدوات…" at bounding box center [241, 139] width 414 height 63
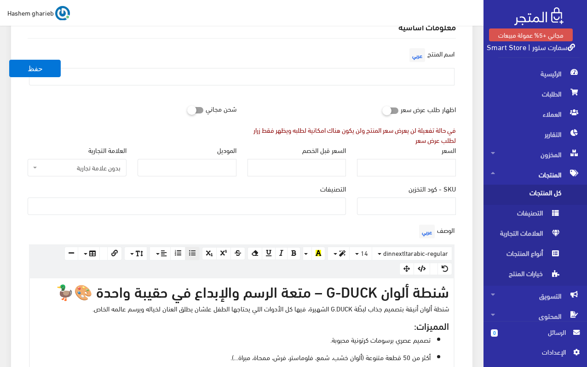
scroll to position [84, 0]
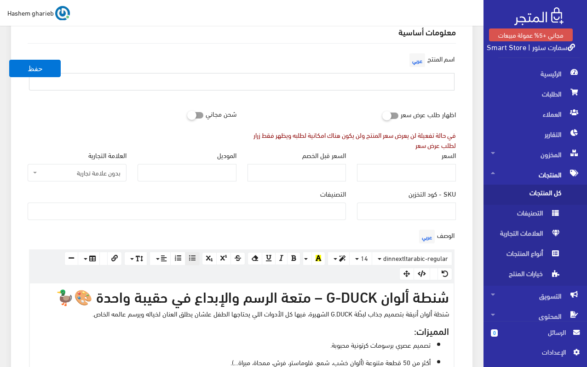
click at [422, 82] on input "text" at bounding box center [241, 81] width 425 height 17
paste input "شنطة ألوان G-DUCK"
type input "شنطة ألوان G-DUCK"
click at [316, 205] on ul at bounding box center [186, 210] width 317 height 15
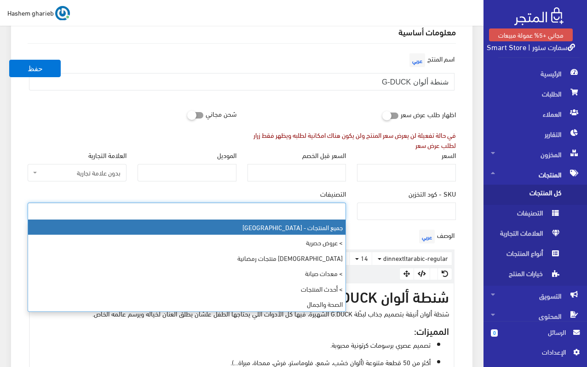
select select "403"
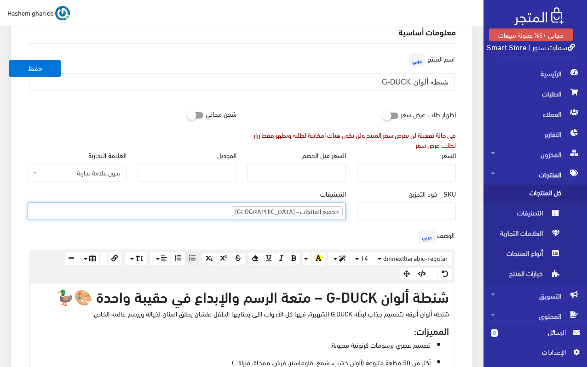
type input "أ"
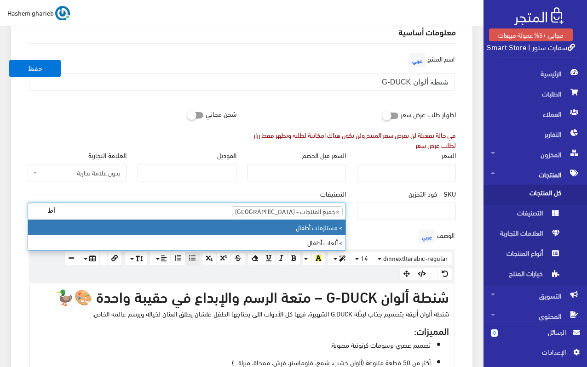
type input "أط"
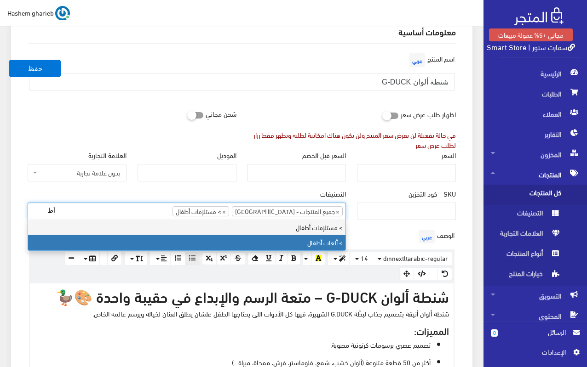
type input "أط"
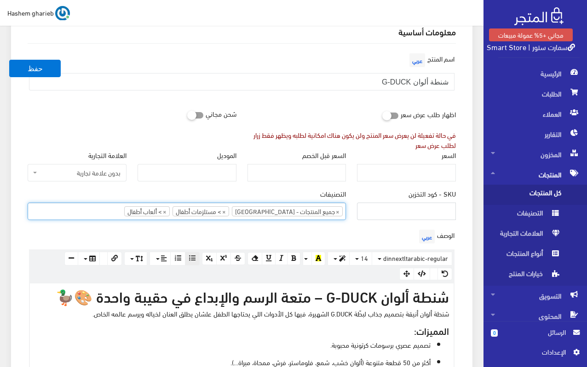
click at [426, 212] on input "SKU - كود التخزين" at bounding box center [406, 211] width 99 height 17
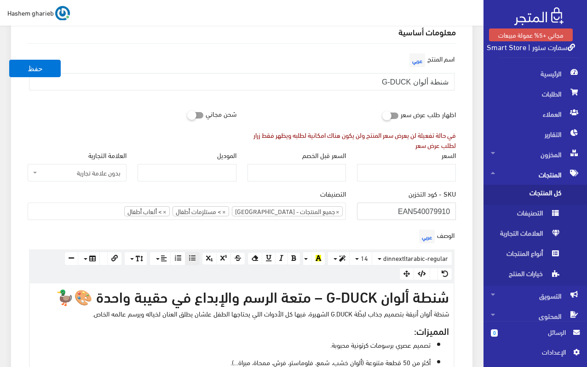
drag, startPoint x: 417, startPoint y: 211, endPoint x: 452, endPoint y: 211, distance: 34.5
click at [452, 211] on input "EAN540079910" at bounding box center [406, 211] width 99 height 17
type input "EAN530087201"
click at [426, 174] on input "السعر" at bounding box center [406, 172] width 99 height 17
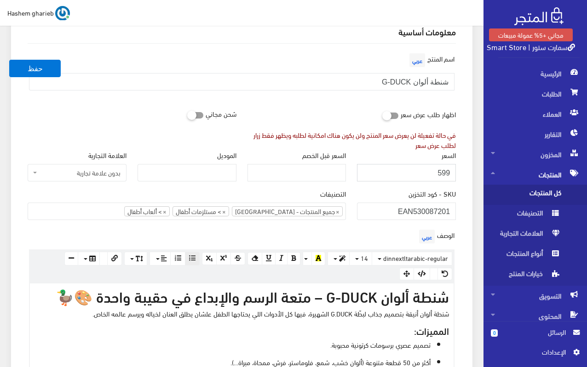
type input "599"
click at [290, 173] on input "السعر قبل الخصم" at bounding box center [296, 172] width 99 height 17
type input "675"
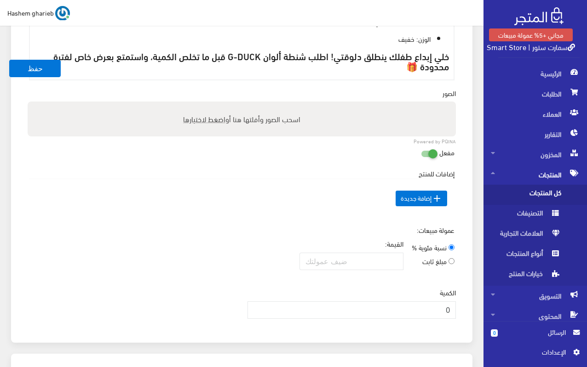
scroll to position [589, 0]
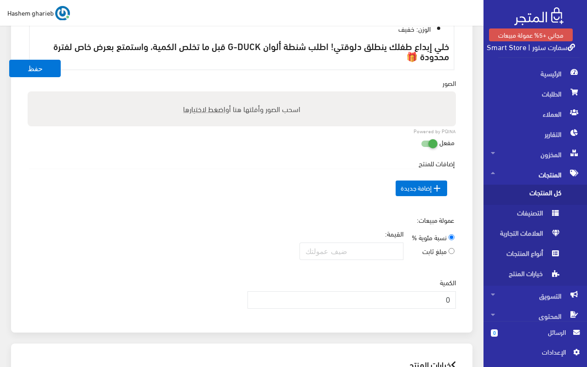
click at [214, 108] on span "اضغط لاختيارها" at bounding box center [204, 108] width 42 height 13
click at [214, 94] on input "اسحب الصور وأفلتها هنا أو اضغط لاختيارها" at bounding box center [242, 92] width 428 height 3
type input "C:\fakepath\ادوات-رسم-ملونه-للاطفال.jpg"
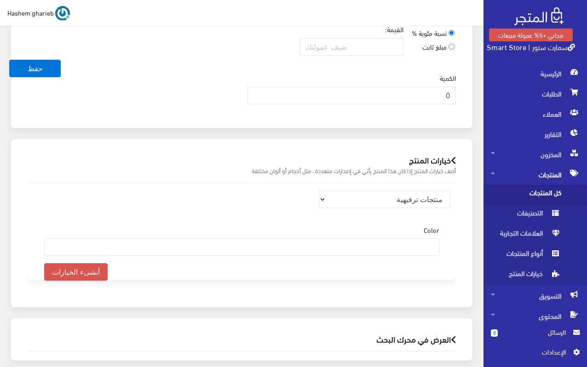
scroll to position [865, 0]
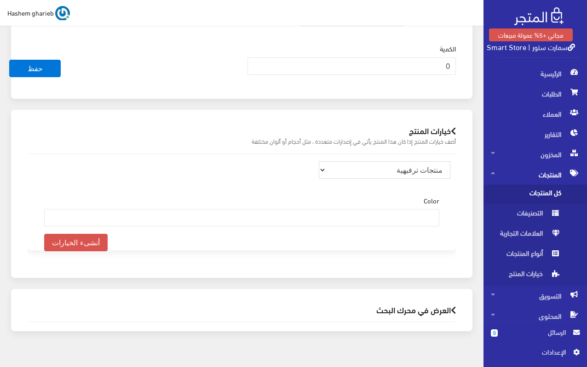
click at [403, 170] on select "منتجات ترفيهية الكترونيات اكسسوارات الهواتف الصحة والجمال تحف ومقتنيات موضة وأز…" at bounding box center [384, 169] width 131 height 17
click at [467, 180] on div "خيارات المنتج أضف خيارات المنتج إذا كان هذا المنتج يأتي في إصدارات متعددة ، مثل…" at bounding box center [241, 194] width 461 height 168
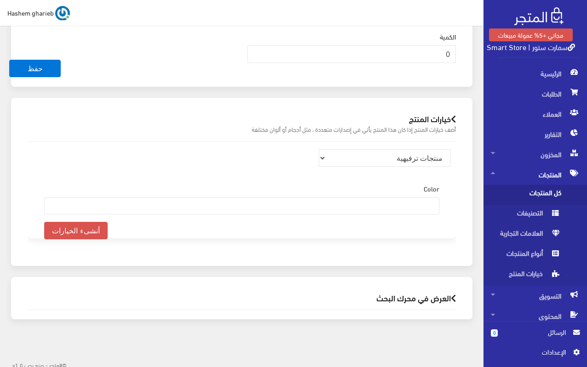
scroll to position [880, 0]
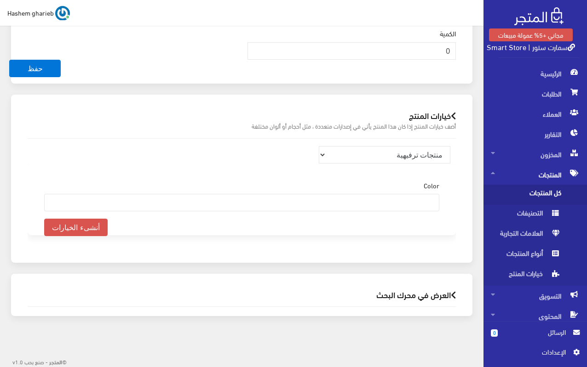
click at [399, 293] on h2 "العرض في محرك البحث" at bounding box center [242, 295] width 428 height 9
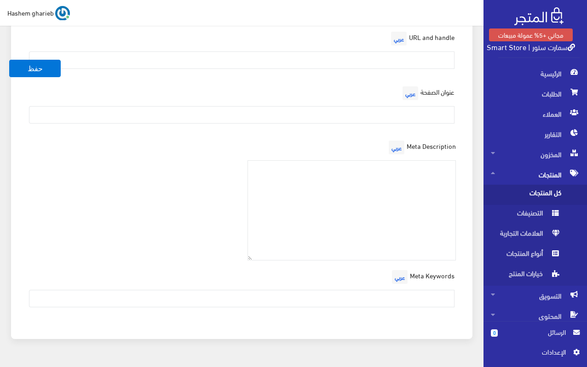
scroll to position [1188, 0]
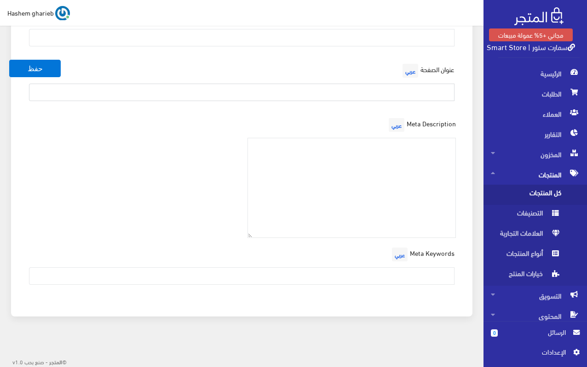
click at [424, 96] on input "text" at bounding box center [241, 92] width 425 height 17
paste input "شنطة ألوان G-DUCK 🎨 | حقيبة الرسم والإبداع للأطفال | 50+ قطعة"
drag, startPoint x: 375, startPoint y: 93, endPoint x: 381, endPoint y: 93, distance: 6.0
click at [381, 93] on input "شنطة ألوان G-DUCK 🎨 | حقيبة الرسم والإبداع للأطفال | 50+ قطعة" at bounding box center [241, 92] width 425 height 17
type input "شنطة ألوان G-DUCK | حقيبة الرسم والإبداع للأطفال | 50+ قطعة"
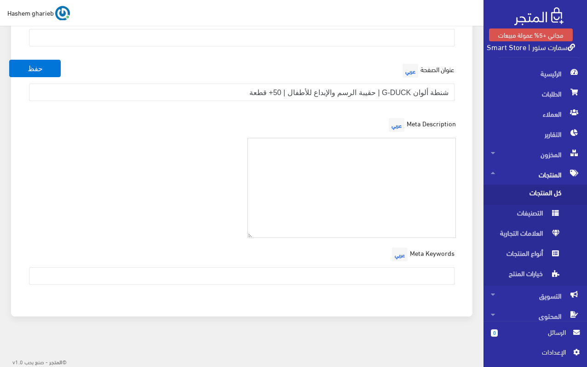
click at [430, 177] on textarea at bounding box center [351, 188] width 209 height 101
paste textarea "شنطة ألوان G-DUCK – متعة الرسم والإبداع في حقيبة واحدة للأطفال +3 سنوات، تضم أك…"
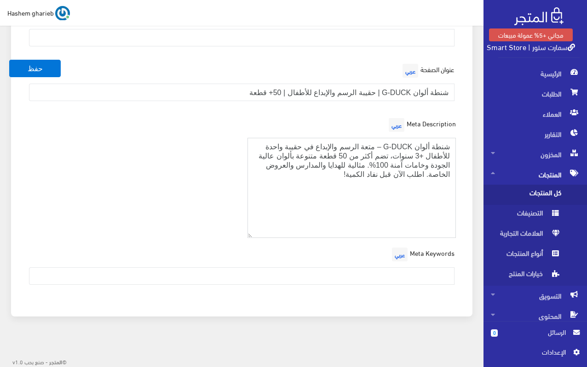
type textarea "شنطة ألوان G-DUCK – متعة الرسم والإبداع في حقيبة واحدة للأطفال +3 سنوات، تضم أك…"
click at [375, 276] on input "text" at bounding box center [241, 276] width 425 height 17
paste input "شنطة ألوان G-DUCK, حقيبة ألوان أطفال, شنطة رسم, شنطة تلوين, أدوات تلوين, ألوان …"
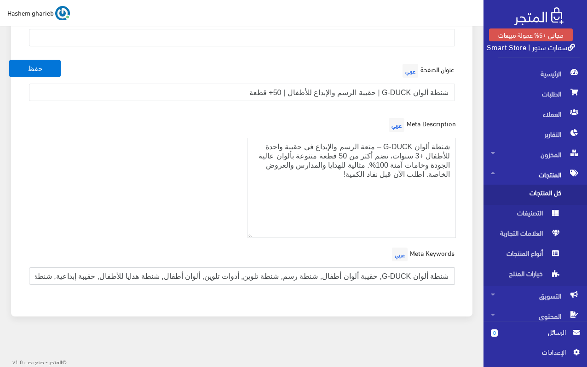
scroll to position [0, -88]
type input "شنطة ألوان G-DUCK, حقيبة ألوان أطفال, شنطة رسم, شنطة تلوين, أدوات تلوين, ألوان …"
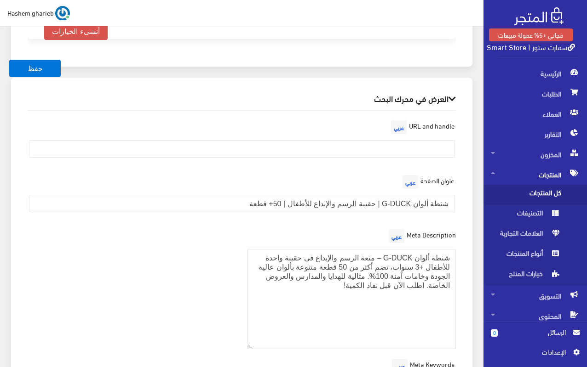
scroll to position [1050, 0]
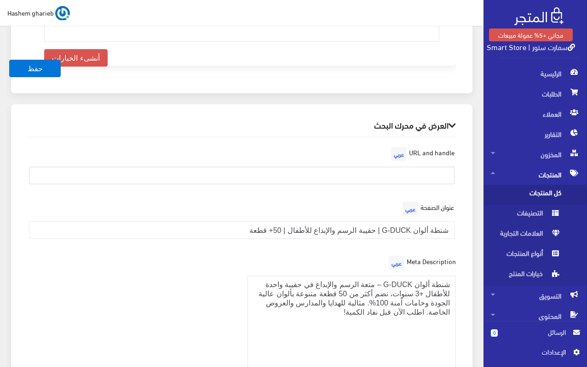
click at [438, 179] on input "text" at bounding box center [241, 175] width 425 height 17
paste input "shanatat-alwan-g-duck-50-piece"
type input "shanatat-alwan-g-duck-50-piece"
click at [464, 144] on div "العرض في محرك البحث URL and handle عربي shanatat-alwan-g-duck-50-piece عنوان ال…" at bounding box center [241, 279] width 461 height 350
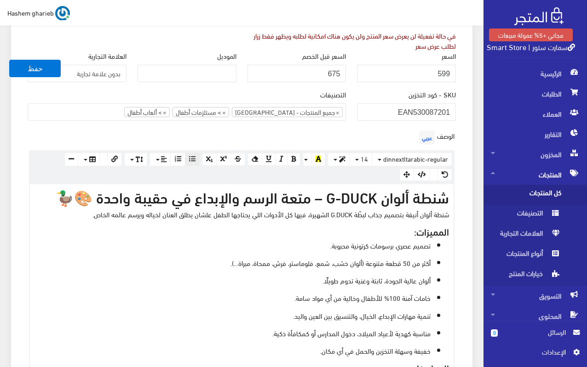
scroll to position [39, 0]
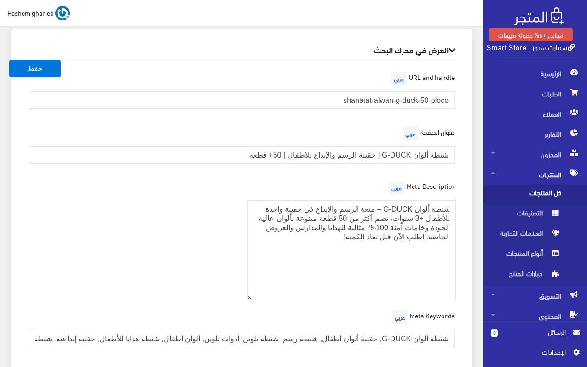
scroll to position [1142, 0]
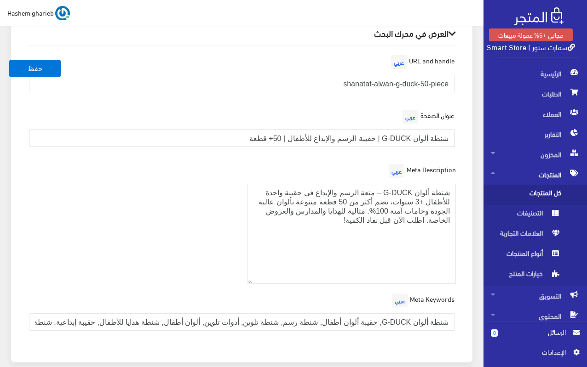
drag, startPoint x: 247, startPoint y: 137, endPoint x: 317, endPoint y: 144, distance: 70.3
click at [317, 144] on input "شنطة ألوان G-DUCK | حقيبة الرسم والإبداع للأطفال | 50+ قطعة" at bounding box center [241, 138] width 425 height 17
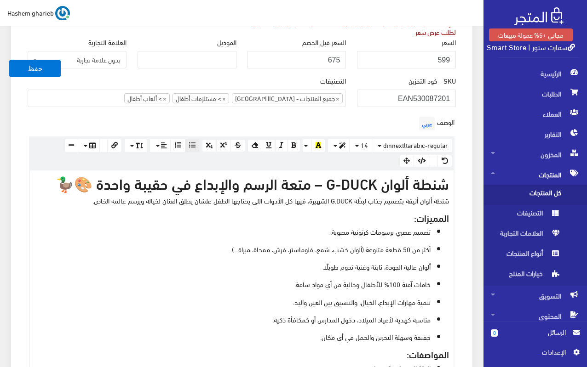
scroll to position [85, 0]
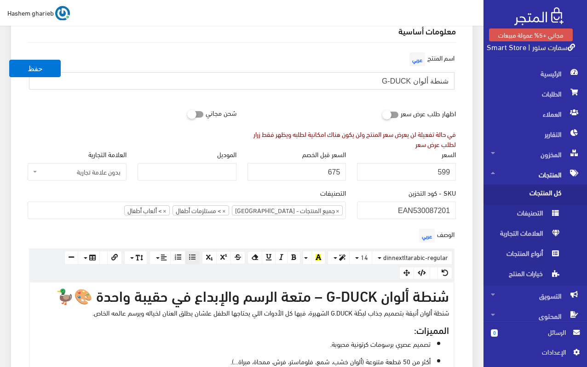
click at [307, 75] on input "شنطة ألوان G-DUCK" at bounding box center [241, 80] width 425 height 17
paste input "للأطفال | 50+ قطعة"
type input "شنطة ألوان G-DUCK للأطفال | 50+ قطعة"
click at [199, 81] on input "شنطة ألوان G-DUCK للأطفال | 50+ قطعة" at bounding box center [241, 80] width 425 height 17
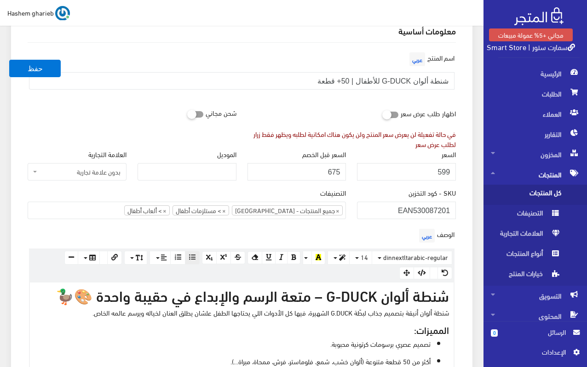
click at [461, 148] on div "اظهار طلب عرض سعر في حالة تفعيلة لن يعرض سعر المنتج ولن يكون هناك امكانية لطلبه…" at bounding box center [352, 126] width 220 height 45
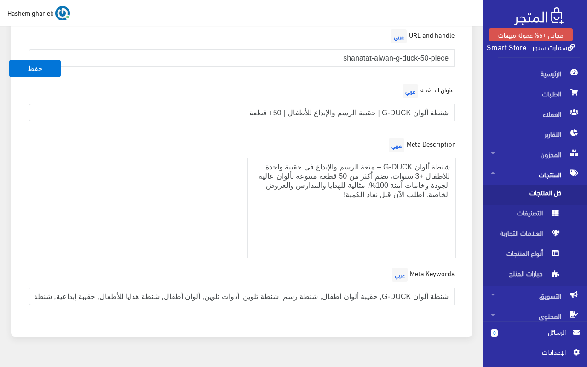
scroll to position [1188, 0]
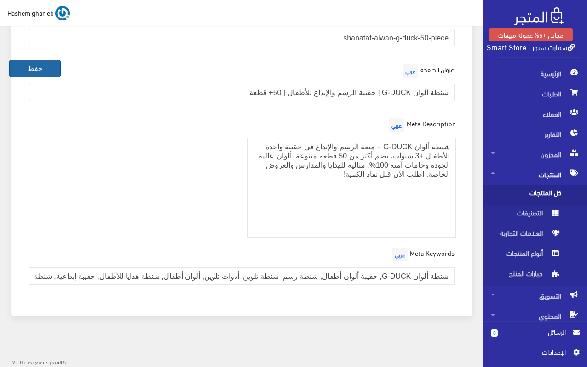
click at [47, 72] on button "حفظ" at bounding box center [34, 68] width 51 height 17
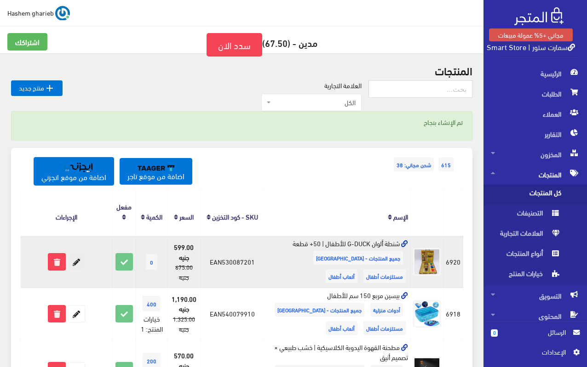
click at [75, 266] on icon at bounding box center [76, 262] width 17 height 17
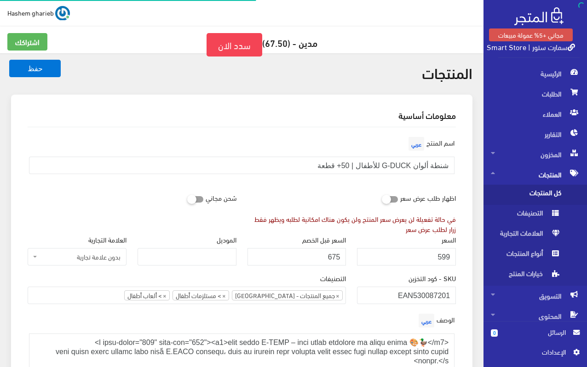
select select
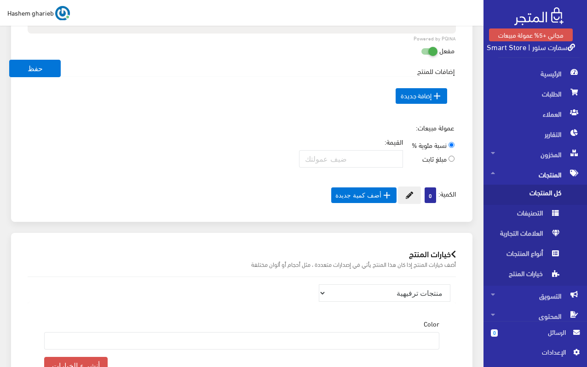
scroll to position [919, 0]
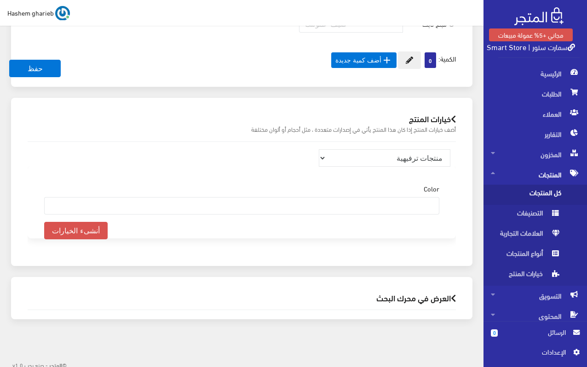
click at [404, 200] on ul at bounding box center [242, 205] width 394 height 15
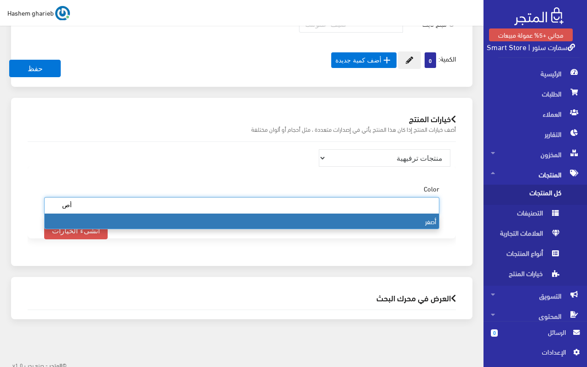
type input "أص"
select select "69"
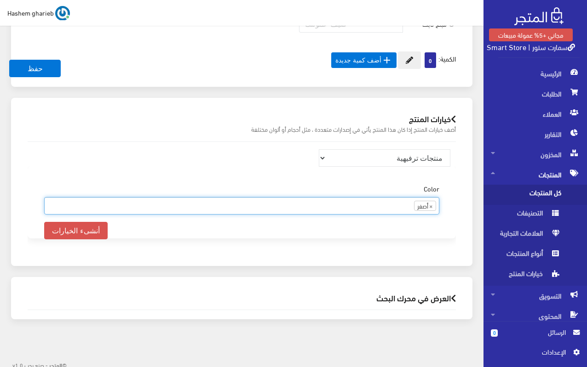
scroll to position [353, 0]
click at [464, 167] on div "خيارات المنتج أضف خيارات المنتج إذا كان هذا المنتج يأتي في إصدارات متعددة ، مثل…" at bounding box center [241, 182] width 461 height 168
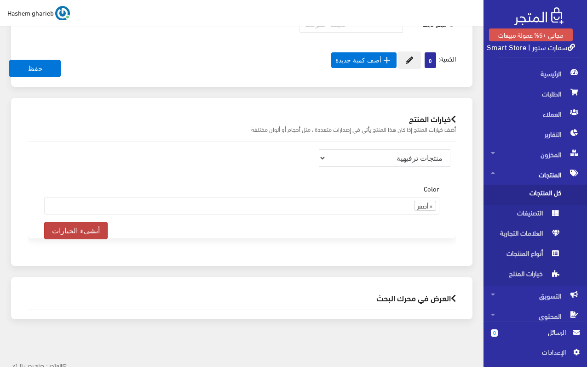
click at [88, 229] on button "أنشىء الخيارات" at bounding box center [75, 230] width 63 height 17
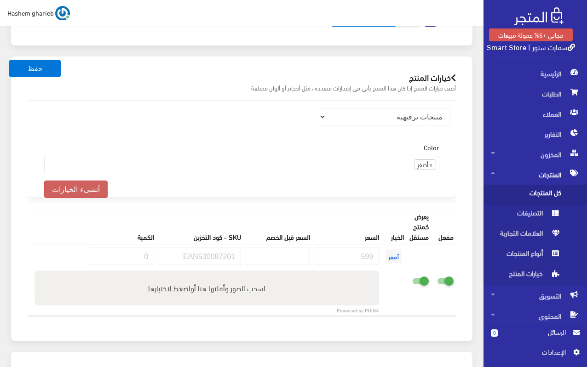
scroll to position [1039, 0]
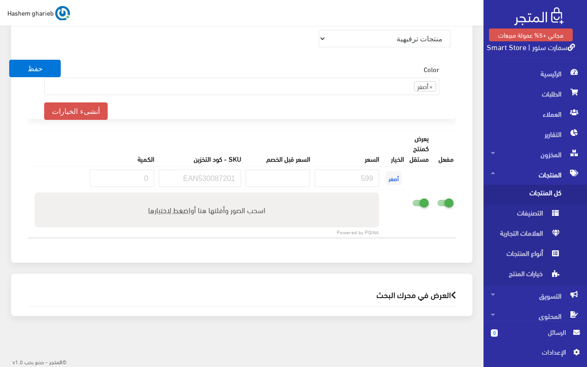
click at [412, 202] on icon at bounding box center [412, 203] width 0 height 8
click at [412, 202] on input "checkbox" at bounding box center [403, 201] width 17 height 9
checkbox input "false"
click at [338, 177] on input "number" at bounding box center [346, 178] width 64 height 17
type input "599"
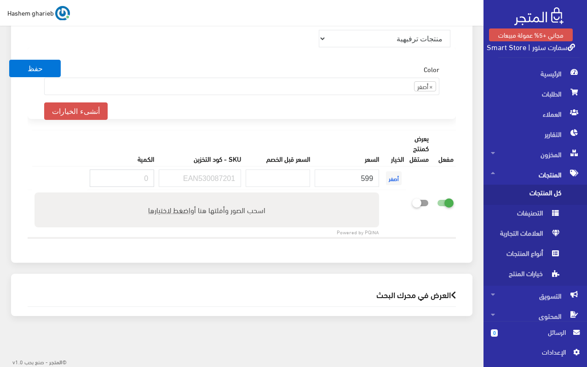
drag, startPoint x: 131, startPoint y: 175, endPoint x: 144, endPoint y: 175, distance: 12.4
click at [144, 175] on input "number" at bounding box center [122, 178] width 64 height 17
type input "120"
click at [283, 177] on input "number" at bounding box center [277, 178] width 64 height 17
type input "675"
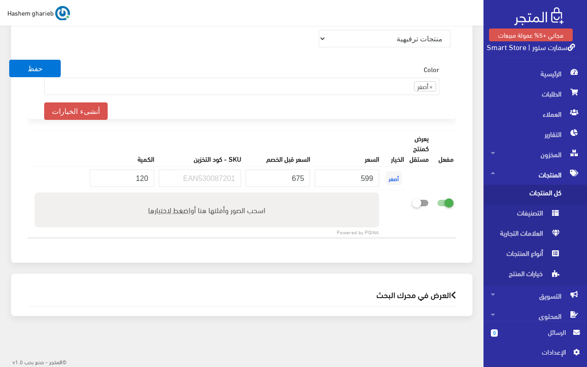
click at [473, 148] on div "خيارات المنتج أضف خيارات المنتج إذا كان هذا المنتج يأتي في إصدارات متعددة ، مثل…" at bounding box center [242, 126] width 472 height 296
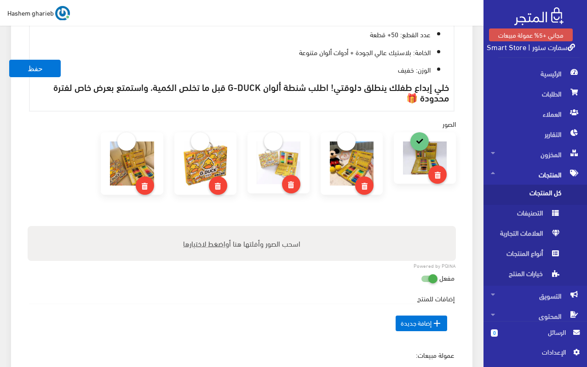
scroll to position [487, 0]
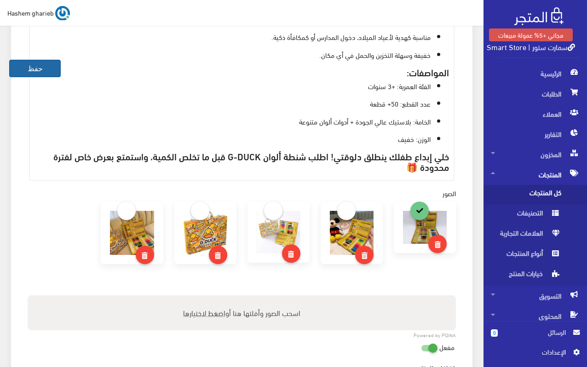
click at [41, 73] on button "حفظ" at bounding box center [34, 68] width 51 height 17
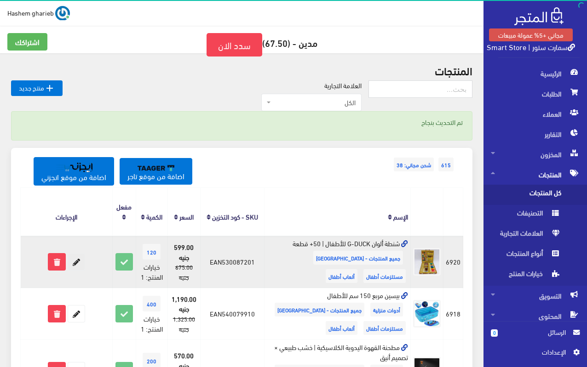
click at [80, 264] on icon at bounding box center [76, 262] width 17 height 17
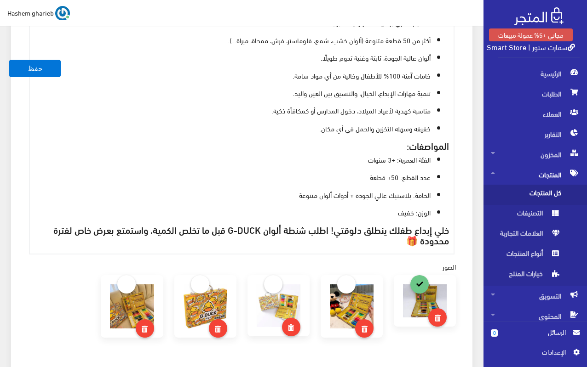
scroll to position [598, 0]
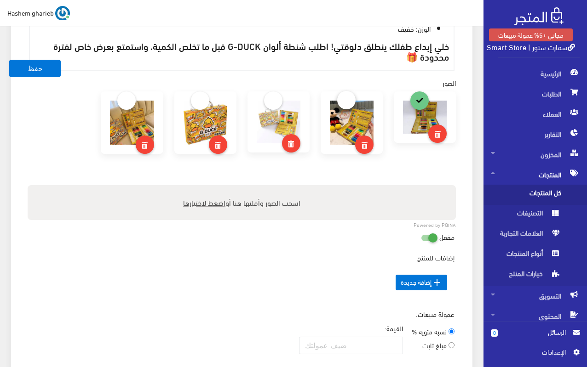
click at [342, 104] on link at bounding box center [346, 100] width 18 height 18
click at [30, 70] on button "حفظ" at bounding box center [34, 68] width 51 height 17
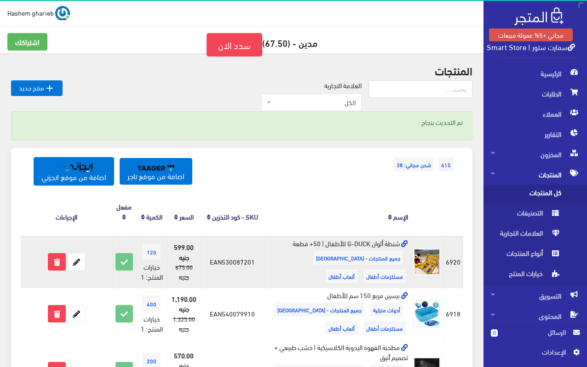
click at [405, 242] on icon at bounding box center [404, 244] width 7 height 7
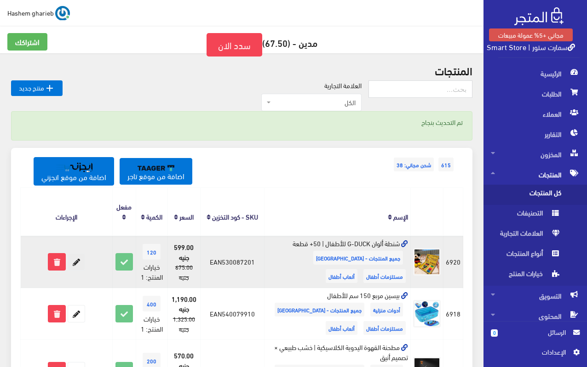
click at [74, 264] on icon at bounding box center [76, 262] width 17 height 17
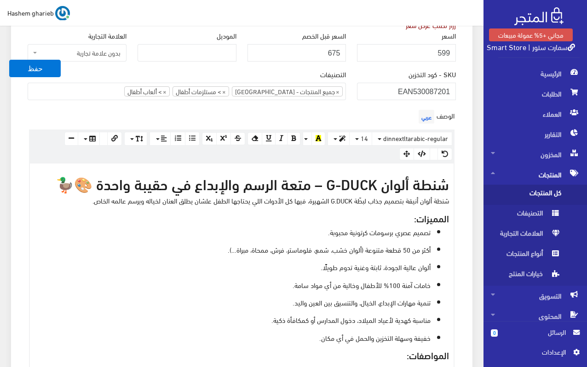
scroll to position [230, 0]
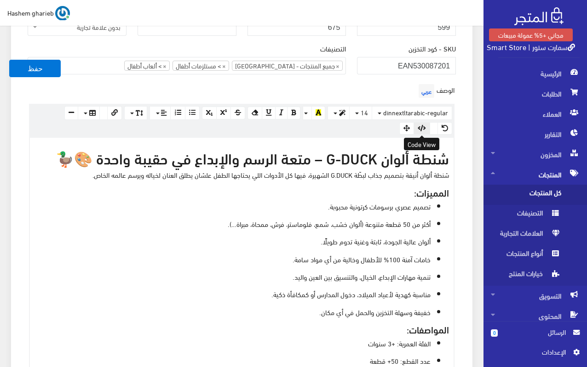
click at [423, 125] on icon "button" at bounding box center [421, 128] width 8 height 6
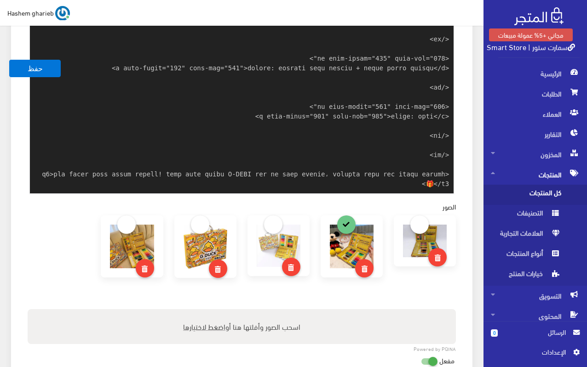
scroll to position [447, 0]
paste textarea "<!-- Lore, IP & Dolors ame cons adipi E-SEDD --> <eiusm>temp incid U-LABO – etd…"
type textarea "<l ipsu-dolor="062" sita-con="926"></a> <e1>sedd eiusm T-INCI – utla etdol magn…"
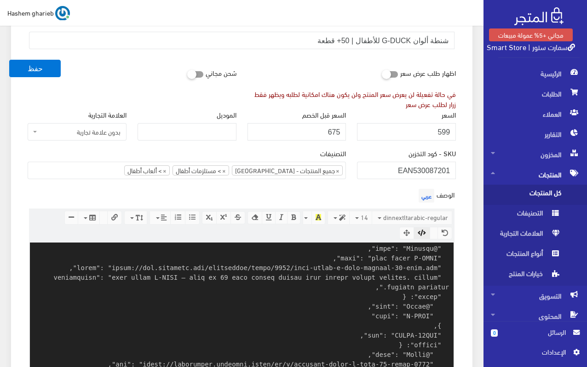
scroll to position [106, 0]
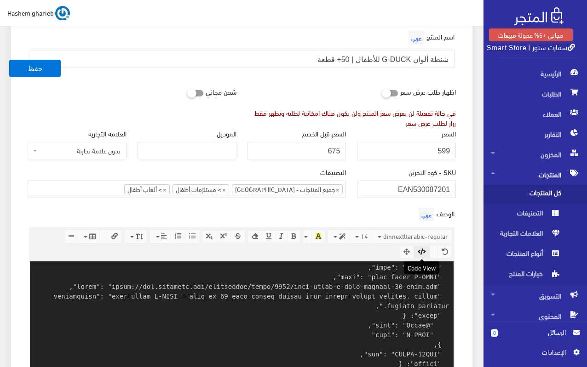
click at [423, 251] on icon "button" at bounding box center [421, 252] width 8 height 6
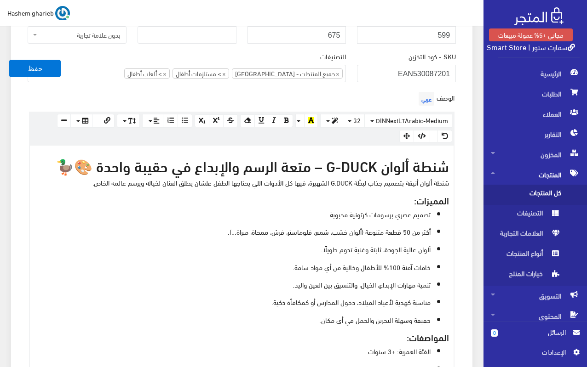
scroll to position [520, 0]
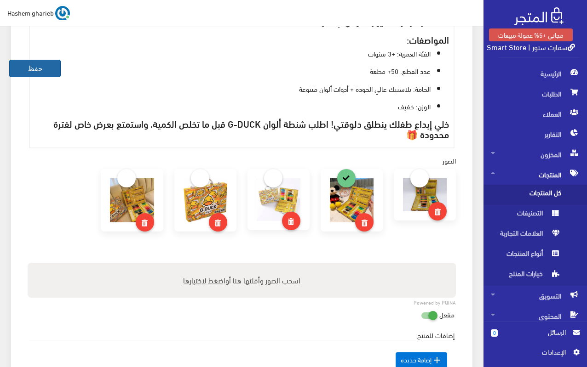
click at [50, 62] on button "حفظ" at bounding box center [34, 68] width 51 height 17
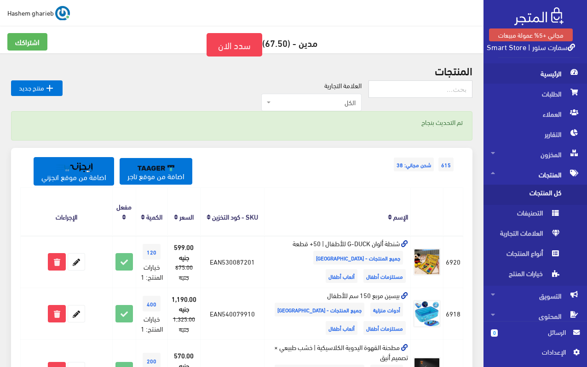
click at [535, 77] on span "الرئيسية" at bounding box center [534, 73] width 89 height 20
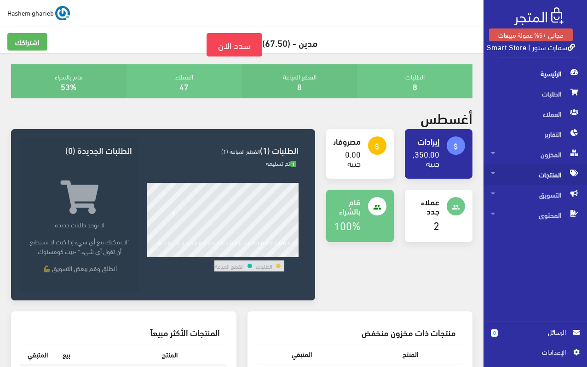
click at [535, 174] on span "المنتجات" at bounding box center [534, 175] width 89 height 20
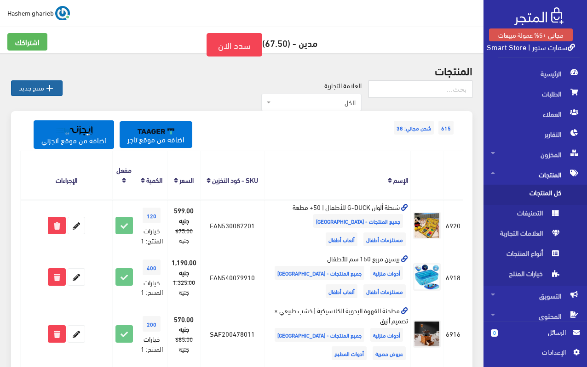
click at [37, 88] on link " منتج جديد" at bounding box center [36, 88] width 51 height 16
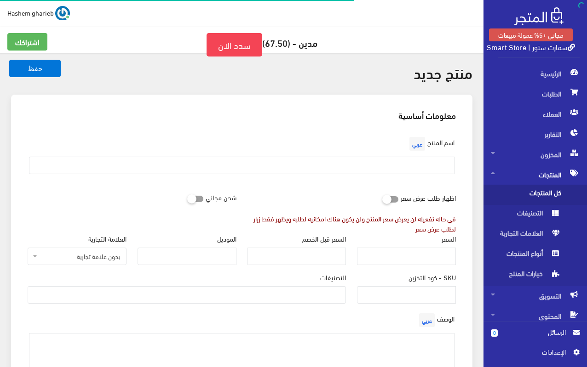
select select
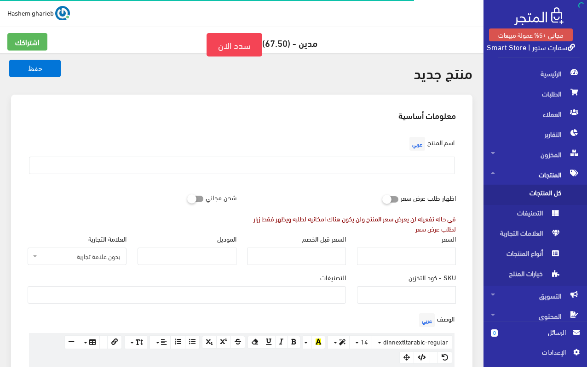
click at [537, 195] on span "كل المنتجات" at bounding box center [525, 195] width 70 height 20
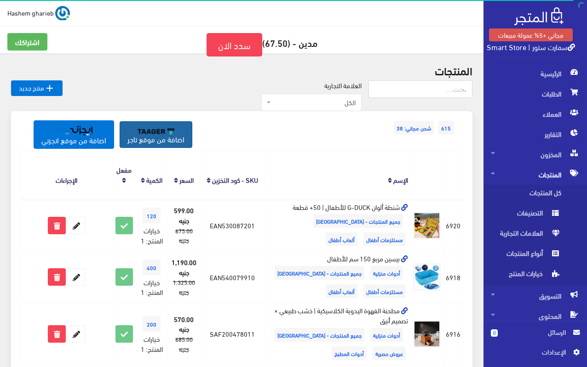
click at [157, 137] on link "اضافة من موقع تاجر" at bounding box center [156, 134] width 73 height 27
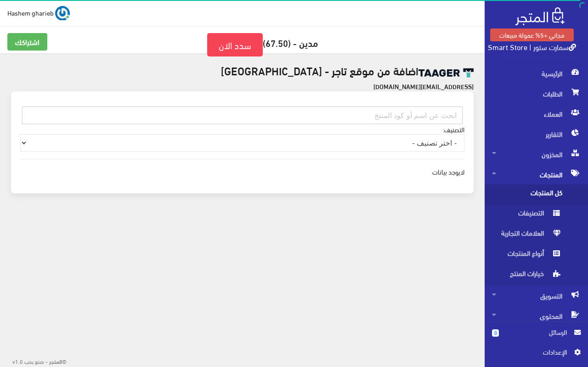
click at [425, 114] on input "text" at bounding box center [242, 115] width 441 height 17
paste input "EG030501SAMN99"
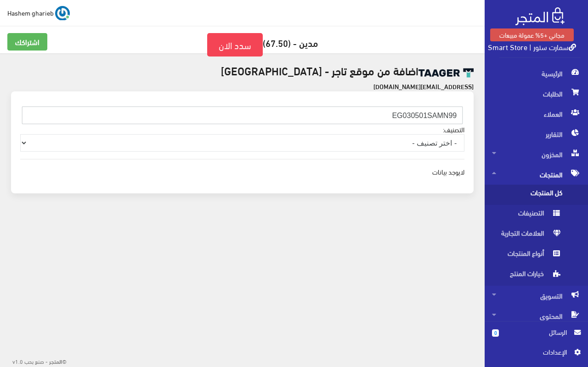
type input "EG030501SAMN99"
click at [393, 145] on select "- اختر تصنيف - Other منتجات عيد الاضحي مستلزمات أطفال اكسسوارات سيارات مراوح و …" at bounding box center [242, 142] width 445 height 17
select select "5e85eb3640773a23dcbdd2e3"
click at [20, 134] on select "- اختر تصنيف - Other منتجات عيد الاضحي مستلزمات أطفال اكسسوارات سيارات مراوح و …" at bounding box center [242, 142] width 445 height 17
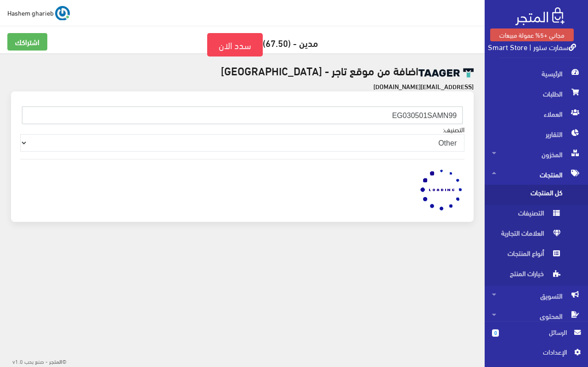
click at [389, 118] on input "EG030501SAMN99" at bounding box center [242, 115] width 441 height 17
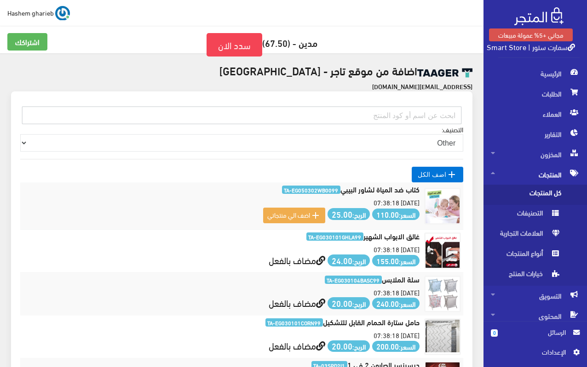
click at [365, 115] on input "text" at bounding box center [241, 115] width 439 height 17
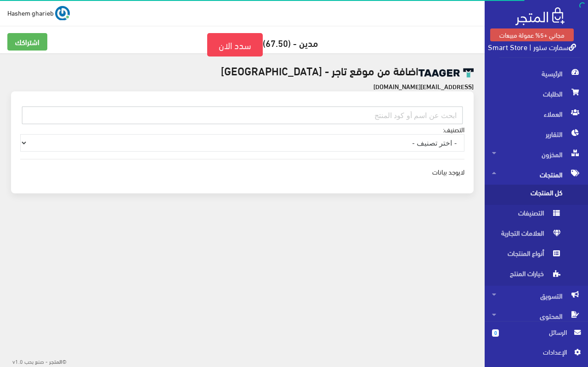
click at [396, 118] on input "text" at bounding box center [242, 115] width 441 height 17
paste input "EG030501SAMN99"
type input "EG030501SAMN99"
